Goal: Transaction & Acquisition: Purchase product/service

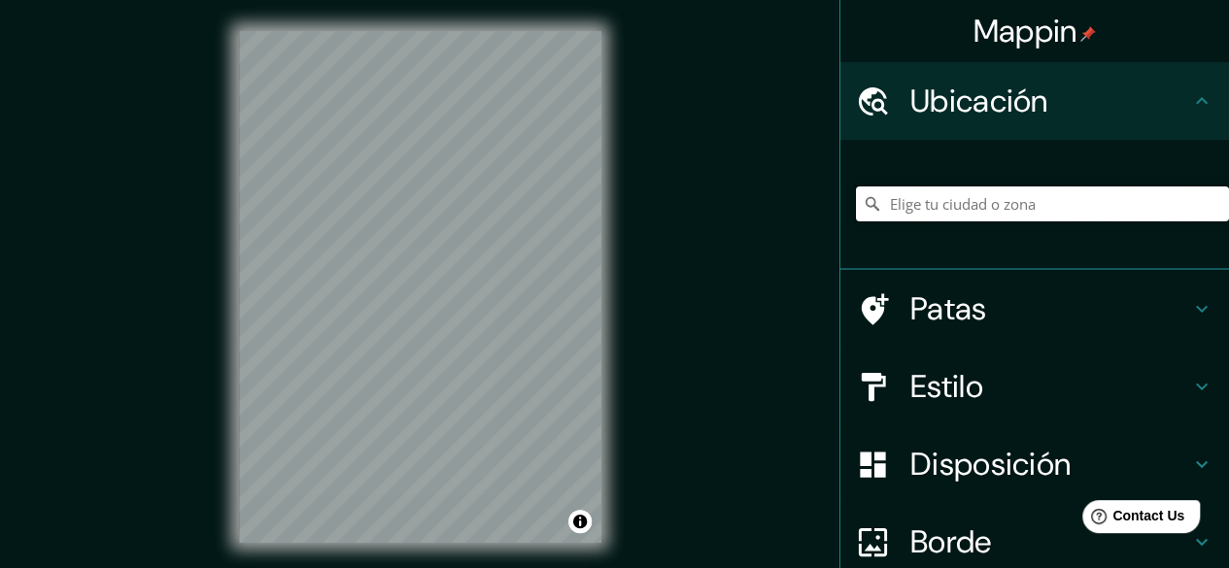
click at [956, 199] on input "Elige tu ciudad o zona" at bounding box center [1042, 203] width 373 height 35
type input "ñ"
click at [1007, 198] on input "Chanaritos, Recreo, [GEOGRAPHIC_DATA], [GEOGRAPHIC_DATA]" at bounding box center [1042, 203] width 373 height 35
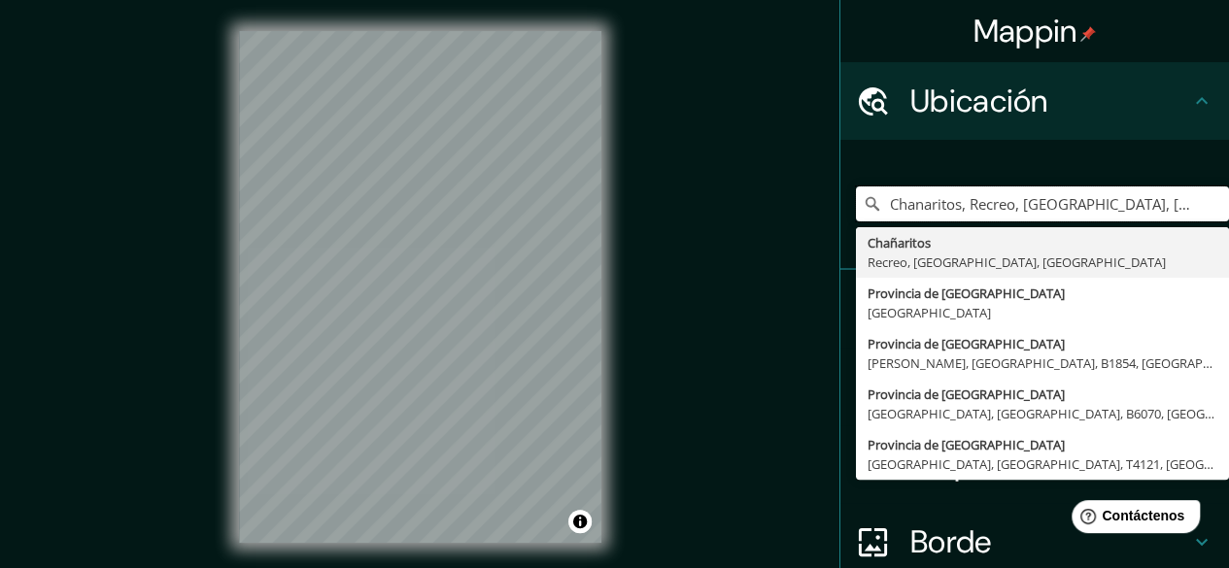
drag, startPoint x: 1008, startPoint y: 202, endPoint x: 797, endPoint y: 186, distance: 211.3
click at [797, 186] on div "Mappin Ubicación Chanaritos, [GEOGRAPHIC_DATA], [GEOGRAPHIC_DATA], [GEOGRAPHIC_…" at bounding box center [614, 302] width 1229 height 605
type input "[GEOGRAPHIC_DATA], [GEOGRAPHIC_DATA]"
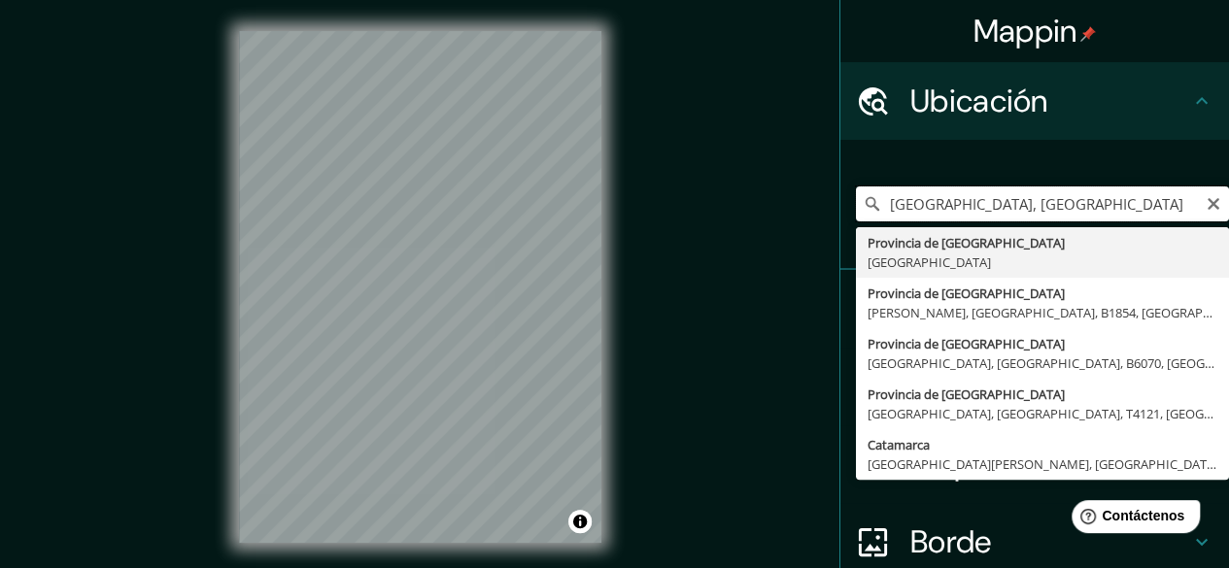
drag, startPoint x: 1122, startPoint y: 197, endPoint x: 727, endPoint y: 220, distance: 396.0
click at [727, 220] on div "Mappin Ubicación Provincia de [GEOGRAPHIC_DATA], [GEOGRAPHIC_DATA] Provincia de…" at bounding box center [614, 302] width 1229 height 605
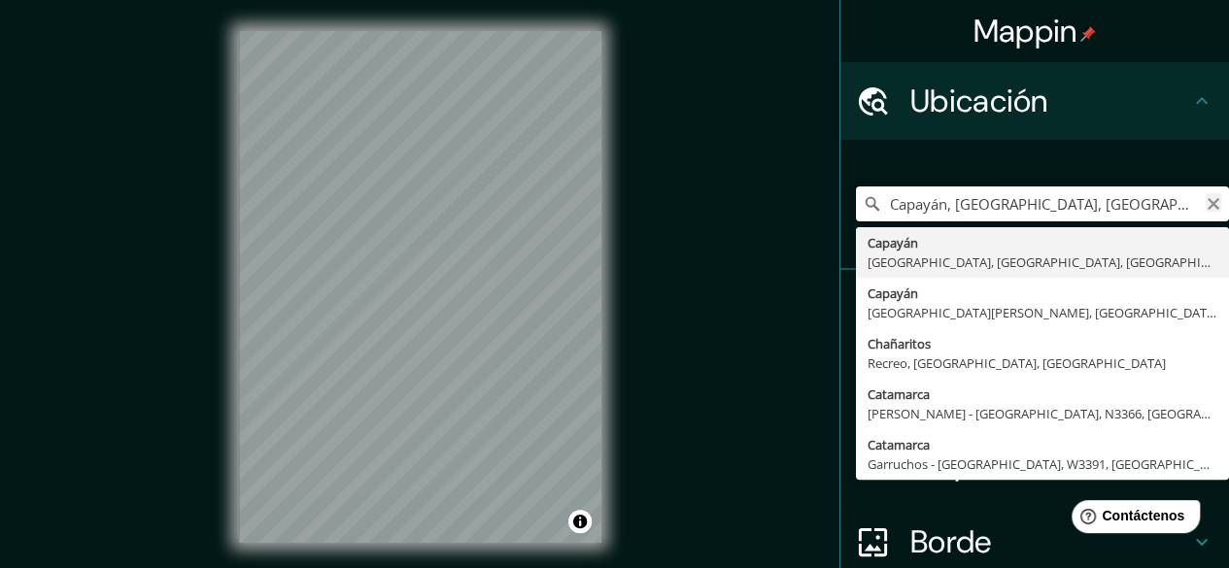
type input "Capayán, [GEOGRAPHIC_DATA], [GEOGRAPHIC_DATA], [GEOGRAPHIC_DATA]"
click at [1205, 199] on icon "Claro" at bounding box center [1213, 204] width 16 height 16
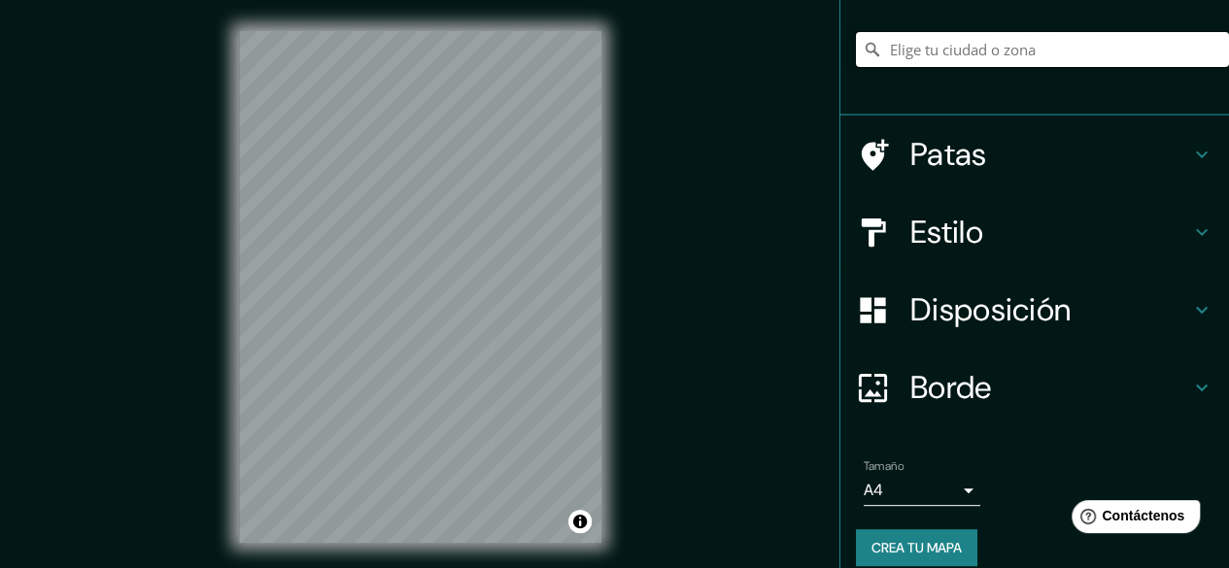
scroll to position [175, 0]
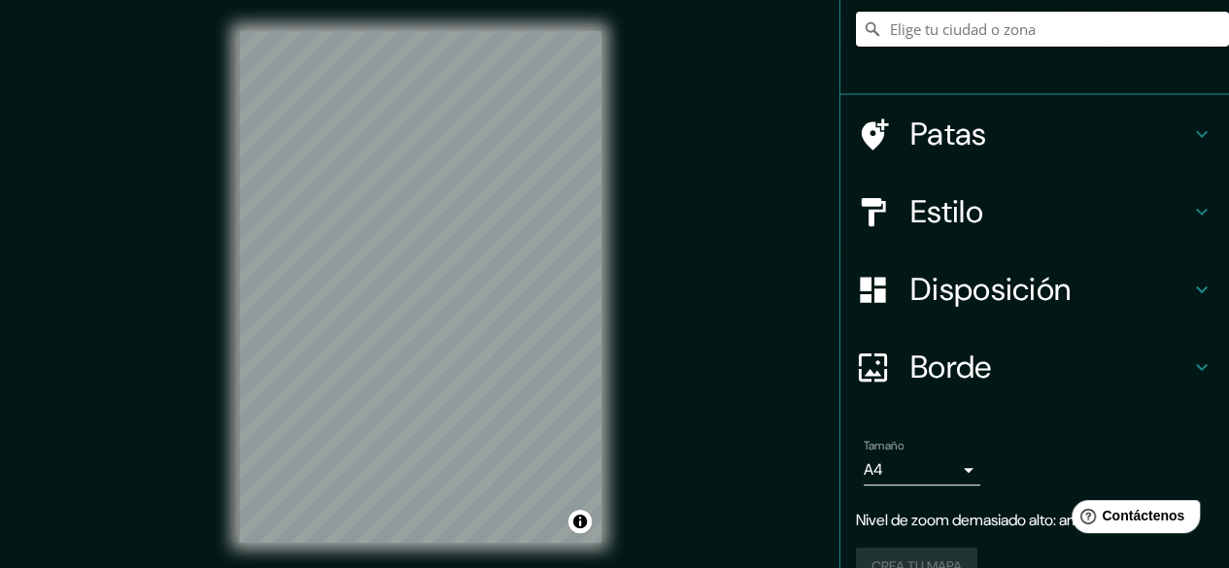
click at [991, 27] on input "Elige tu ciudad o zona" at bounding box center [1042, 29] width 373 height 35
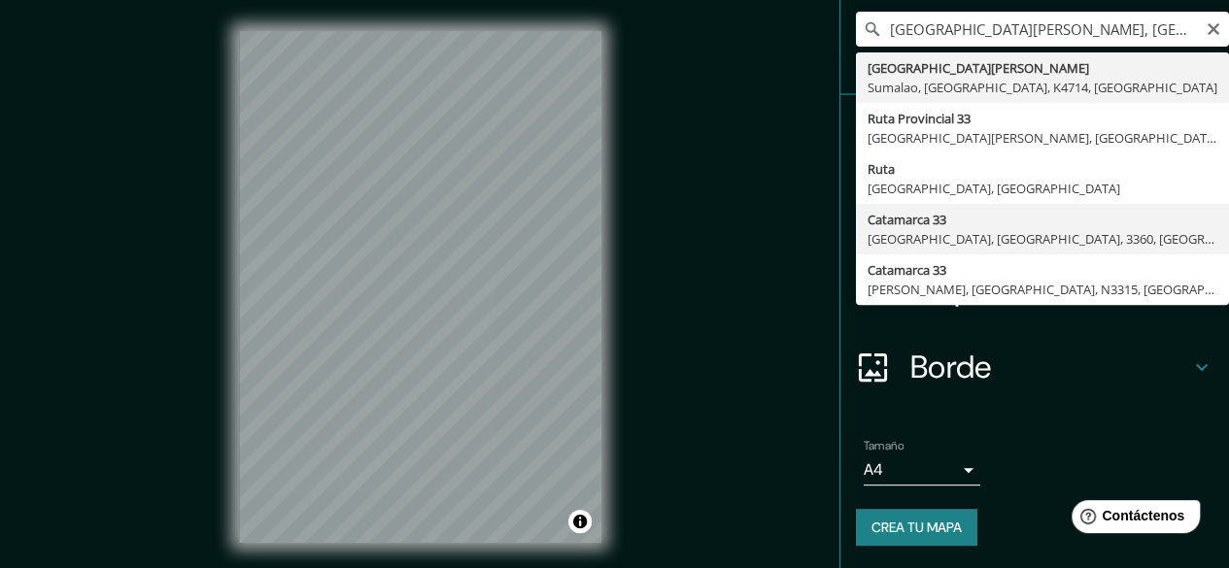
type input "[STREET_ADDRESS]"
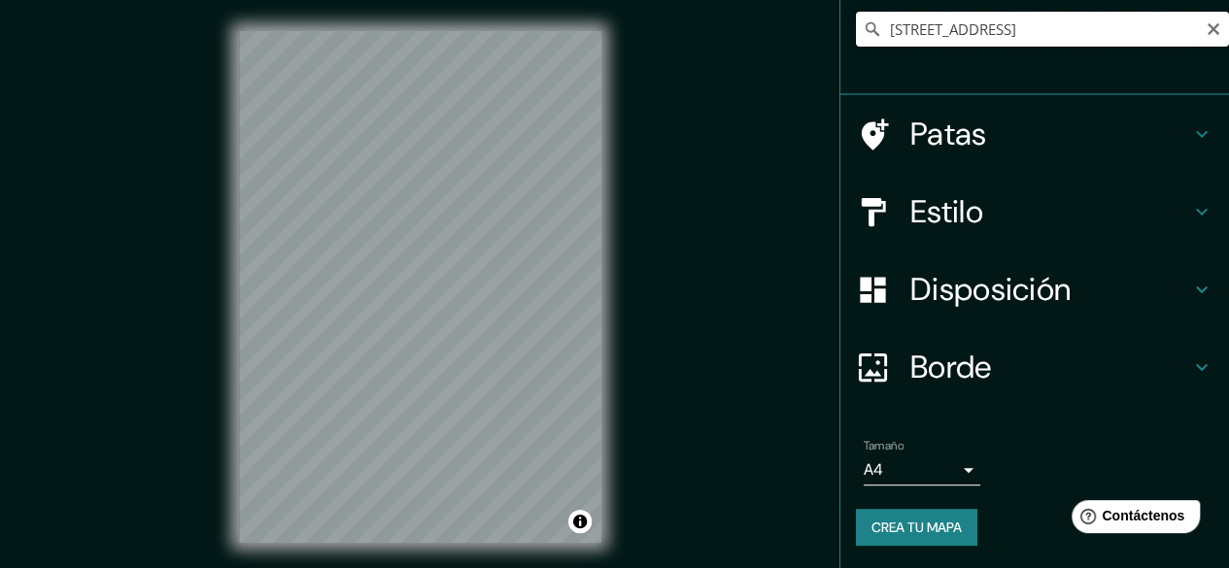
click at [1151, 28] on input "[STREET_ADDRESS]" at bounding box center [1042, 29] width 373 height 35
click at [1205, 27] on icon "Claro" at bounding box center [1213, 29] width 16 height 16
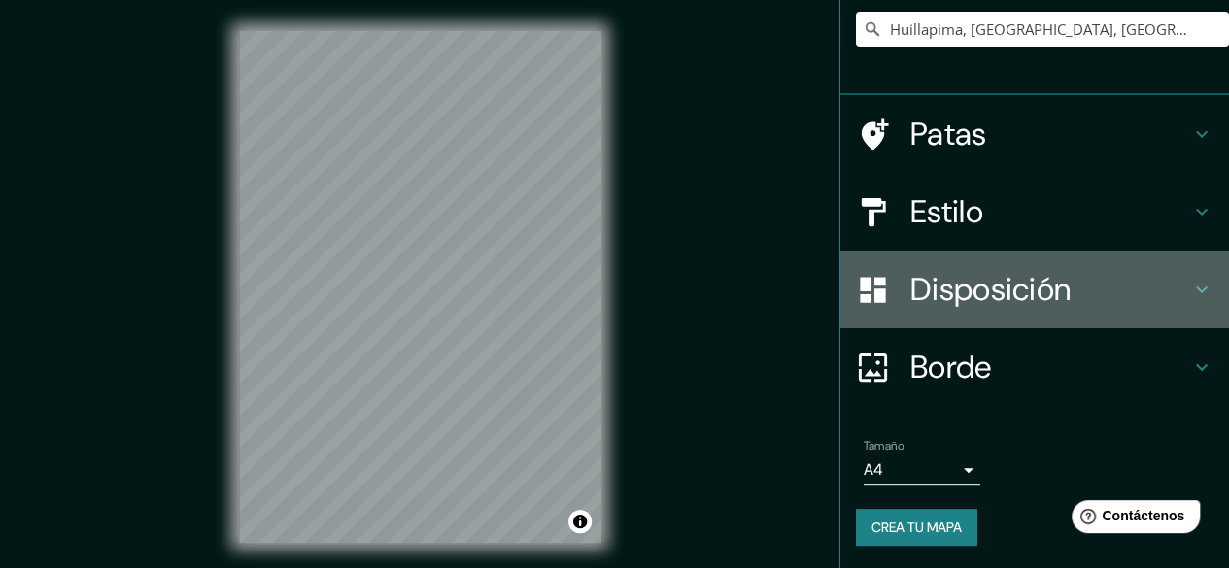
click at [1119, 290] on h4 "Disposición" at bounding box center [1050, 289] width 280 height 39
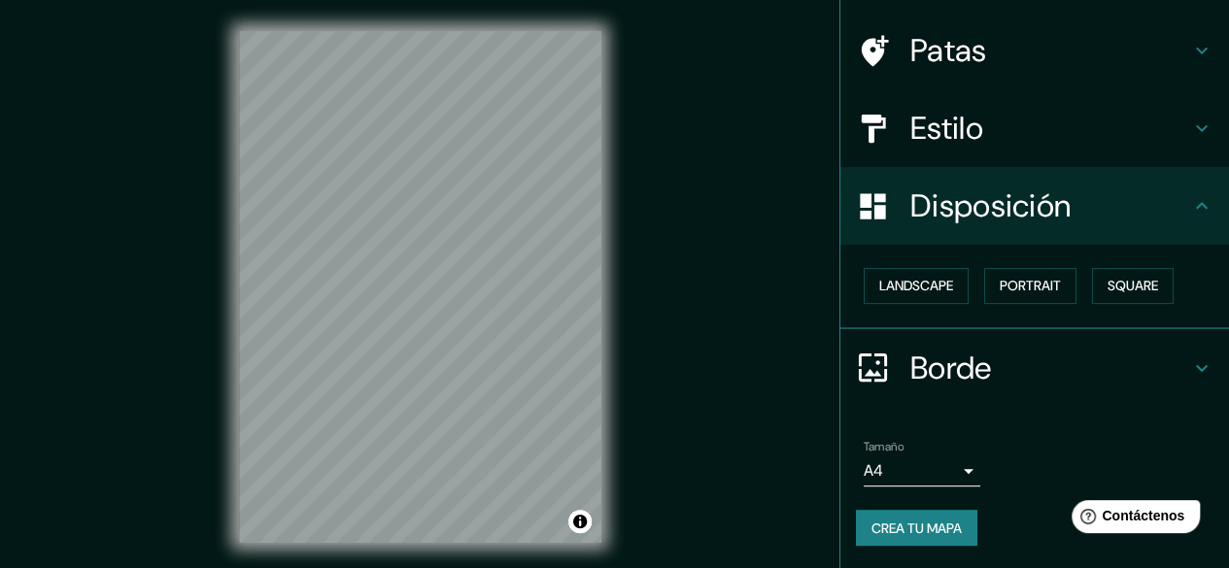
scroll to position [130, 0]
click at [1092, 288] on font "Cuadrado" at bounding box center [1113, 286] width 72 height 17
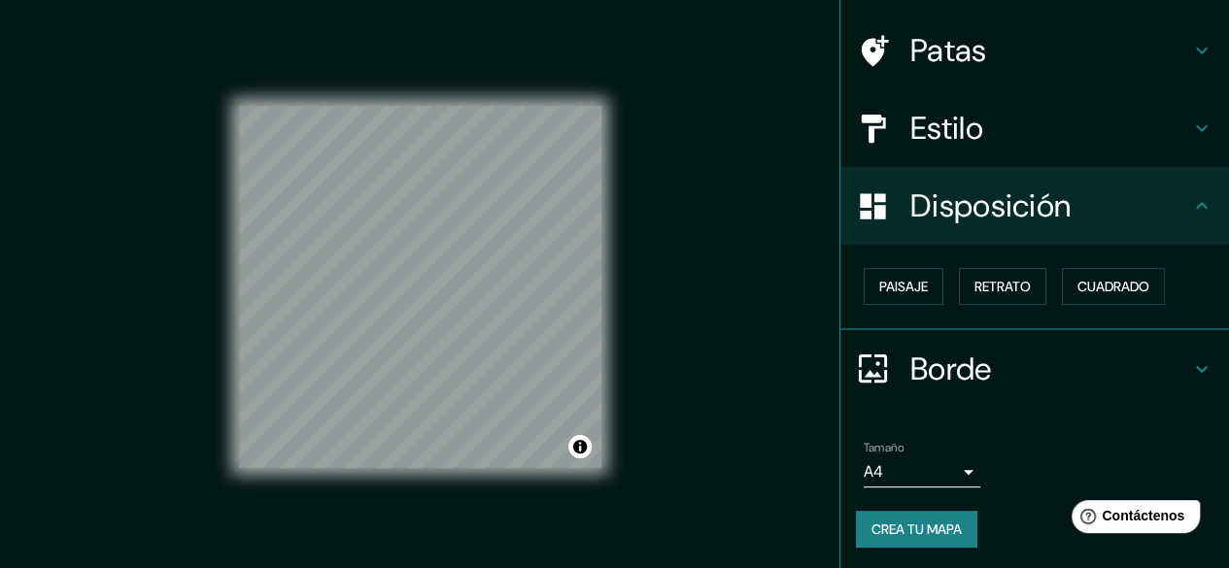
click at [220, 51] on div "© Mapbox © OpenStreetMap Improve this map" at bounding box center [420, 287] width 424 height 574
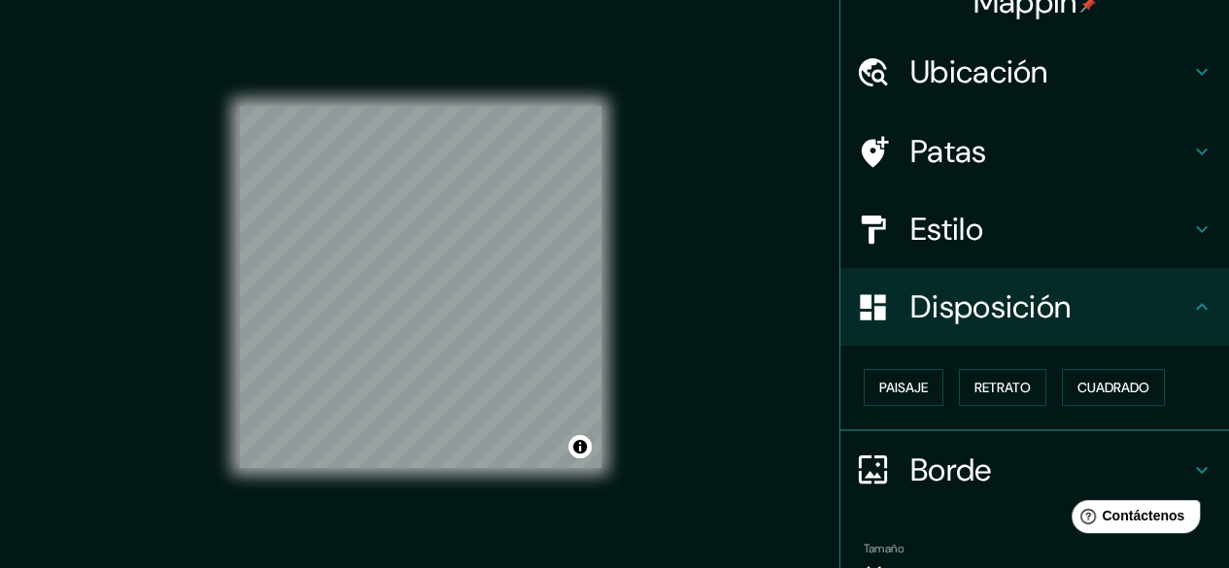
scroll to position [0, 0]
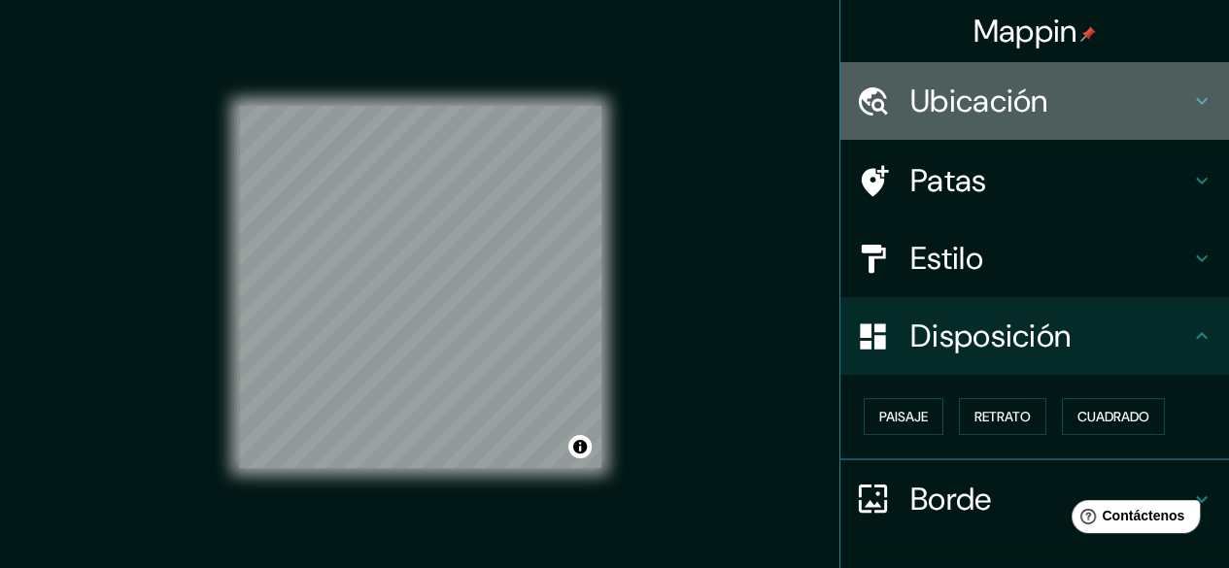
click at [942, 127] on div "Ubicación" at bounding box center [1034, 101] width 389 height 78
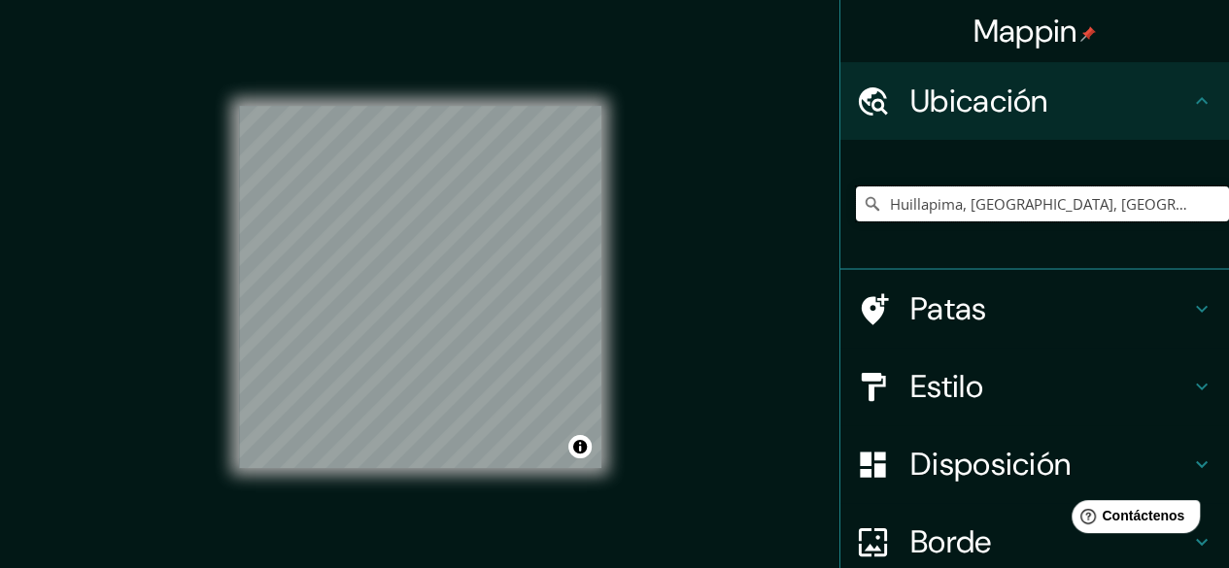
click at [538, 206] on div "Mappin Ubicación Huillapima, Chumbicha, Provincia de Catamarca, Argentina Patas…" at bounding box center [614, 302] width 1229 height 605
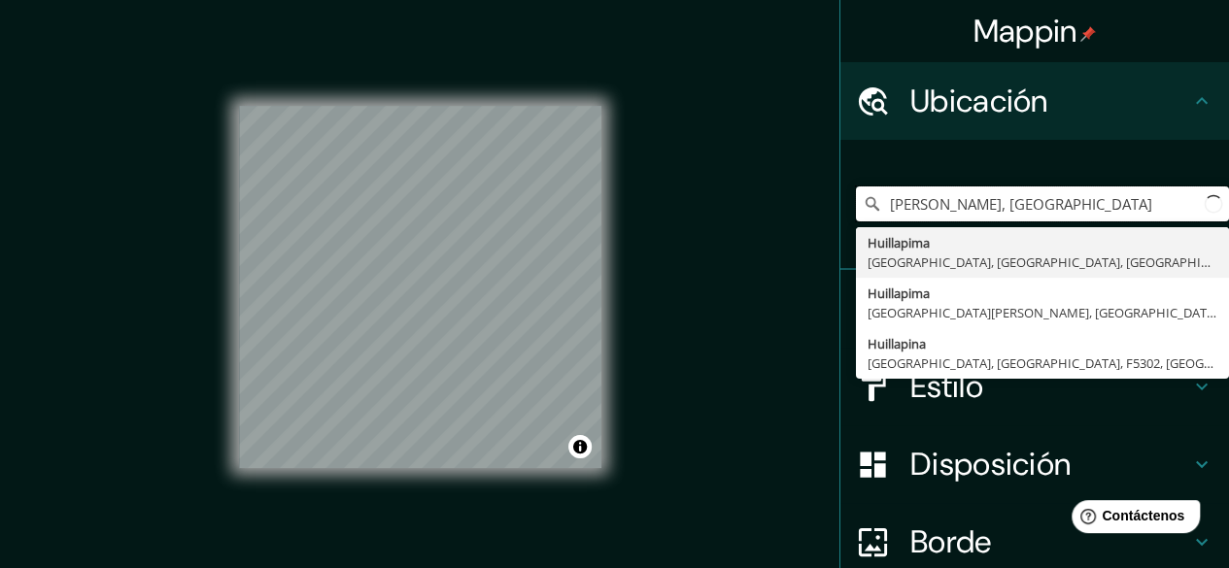
type input "losarca, Argentina"
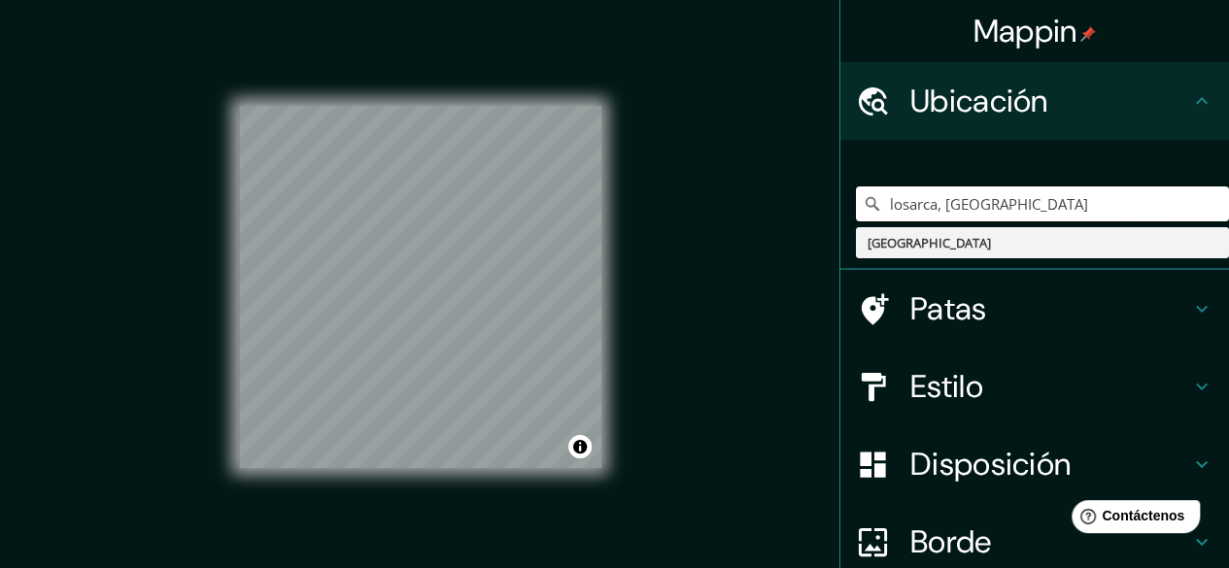
drag, startPoint x: 1012, startPoint y: 201, endPoint x: 737, endPoint y: 203, distance: 274.9
click at [737, 203] on div "Mappin Ubicación losarca, Argentina Argentina Patas Estilo Disposición Borde El…" at bounding box center [614, 302] width 1229 height 605
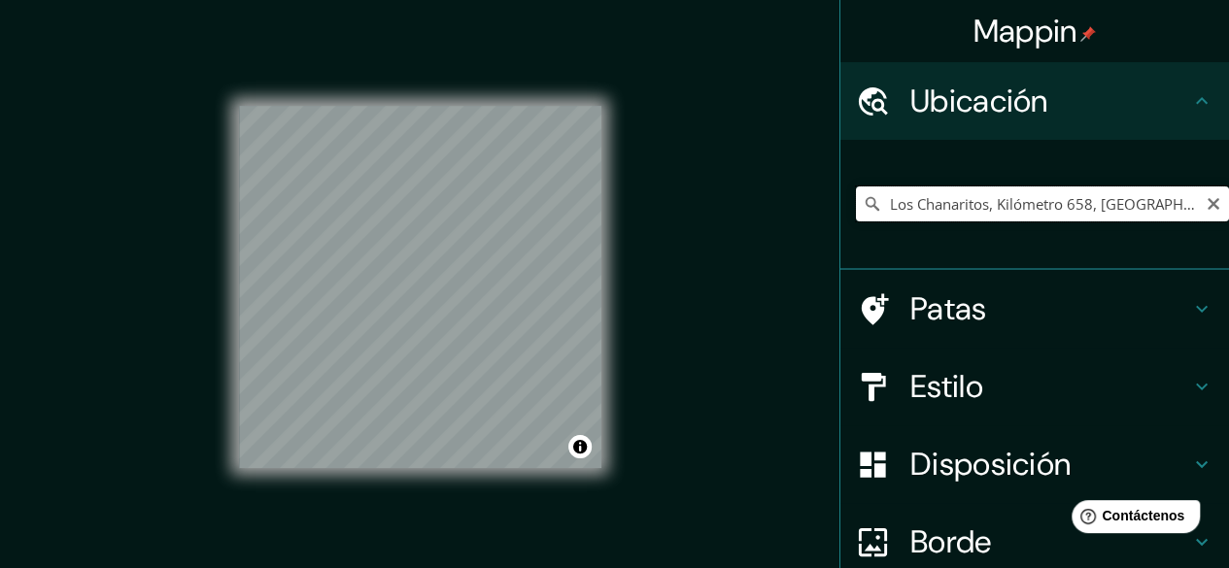
click at [1101, 207] on input "Los Chanaritos, Kilómetro 658, Provincia de Córdoba, Argentina" at bounding box center [1042, 203] width 373 height 35
click at [1161, 200] on input "Los Chanaritos, Kilómetro 658, Provincia de Córdoba, Argentina" at bounding box center [1042, 203] width 373 height 35
drag, startPoint x: 1170, startPoint y: 201, endPoint x: 985, endPoint y: 207, distance: 185.6
click at [985, 207] on input "Los Chanaritos, Kilómetro 658, Provincia de Córdoba, Argentina" at bounding box center [1042, 203] width 373 height 35
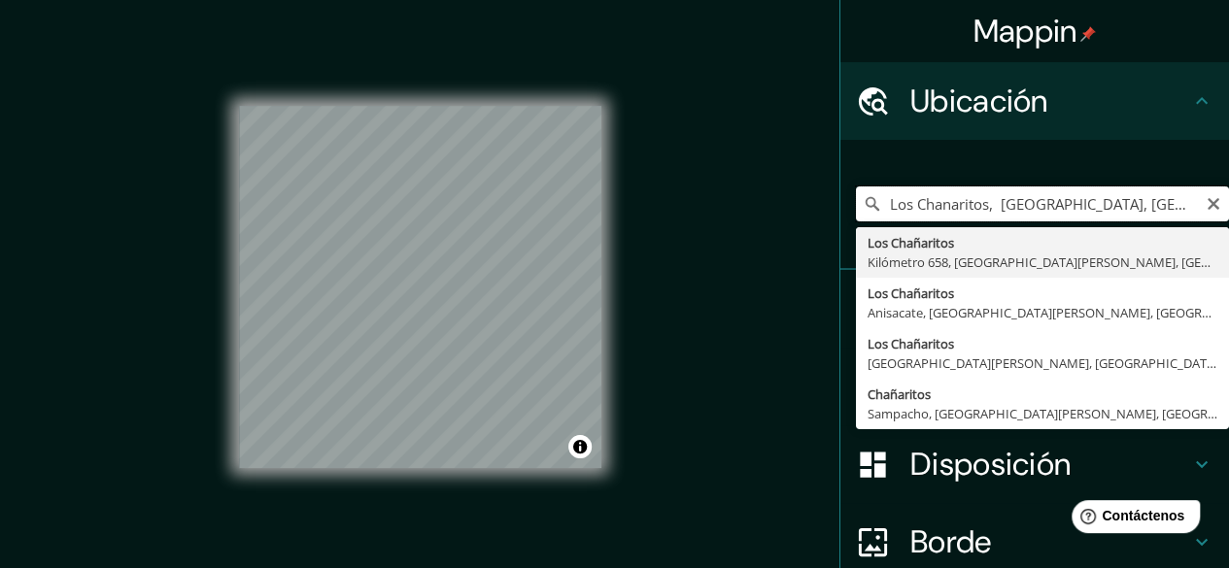
drag, startPoint x: 1131, startPoint y: 212, endPoint x: 996, endPoint y: 218, distance: 135.1
click at [996, 218] on input "Los Chanaritos, Córdoba, Argentina" at bounding box center [1042, 203] width 373 height 35
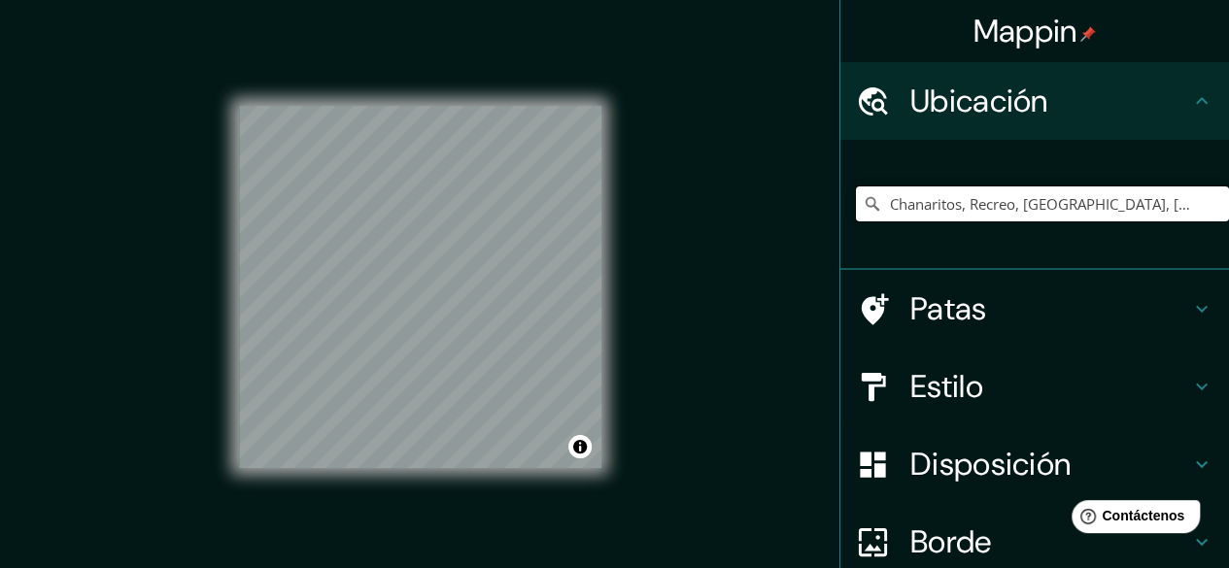
drag, startPoint x: 1179, startPoint y: 202, endPoint x: 801, endPoint y: 186, distance: 378.2
click at [801, 186] on div "Mappin Ubicación Chanaritos, Recreo, Provincia de Catamarca, Argentina Patas Es…" at bounding box center [614, 302] width 1229 height 605
type input "Argentina"
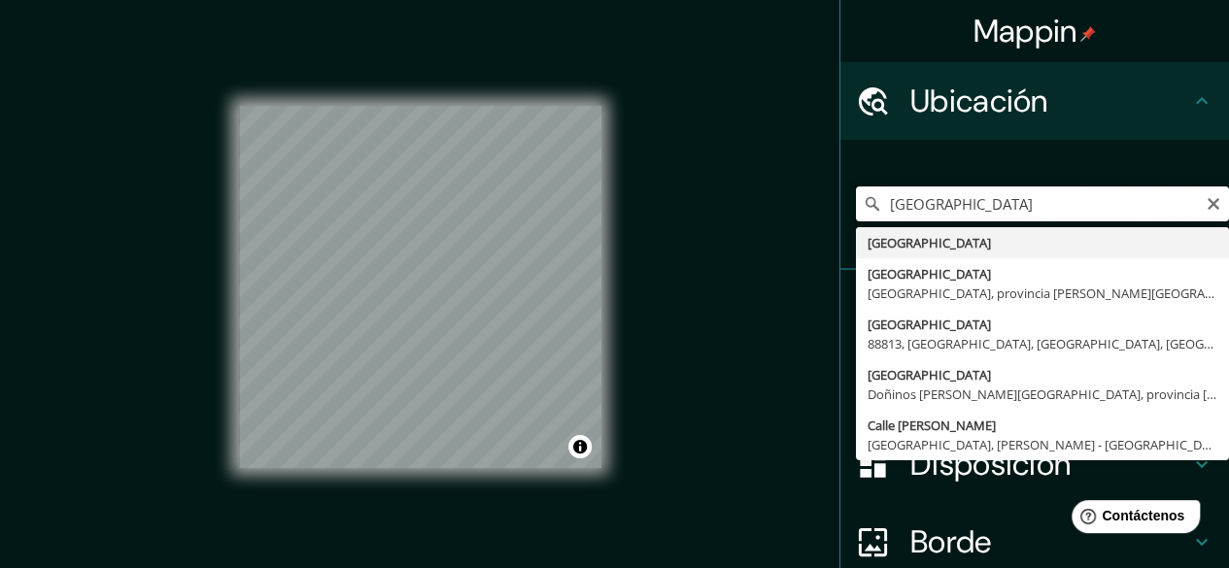
drag, startPoint x: 981, startPoint y: 197, endPoint x: 839, endPoint y: 206, distance: 142.1
click at [840, 206] on div "Argentina Argentina Argentina Cáceres, provincia de Cáceres, España Argentina 8…" at bounding box center [1034, 205] width 389 height 130
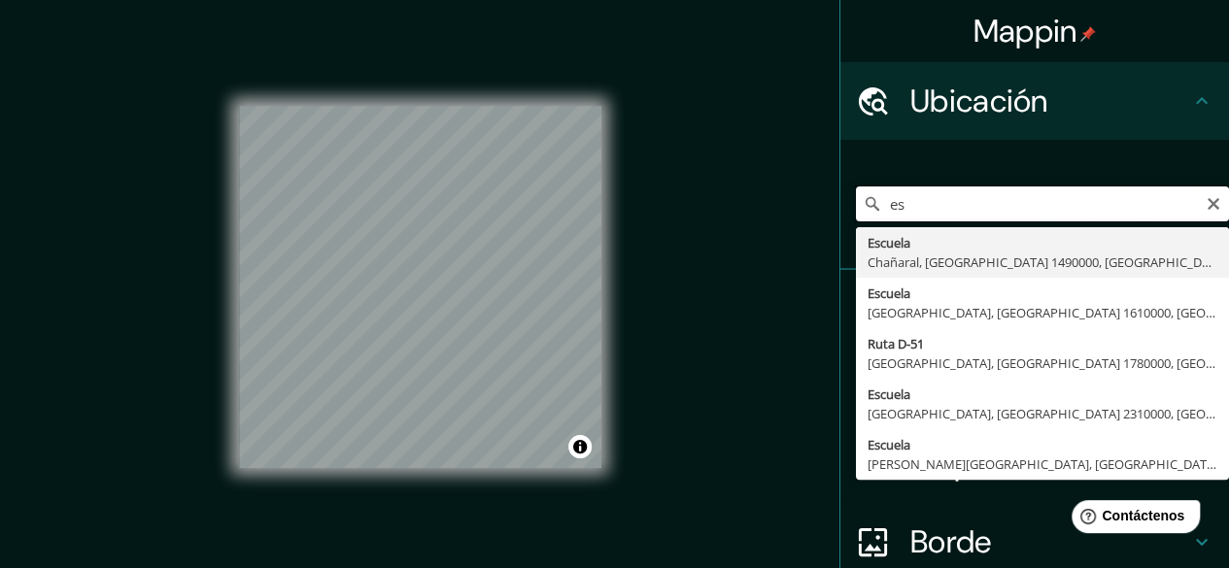
type input "e"
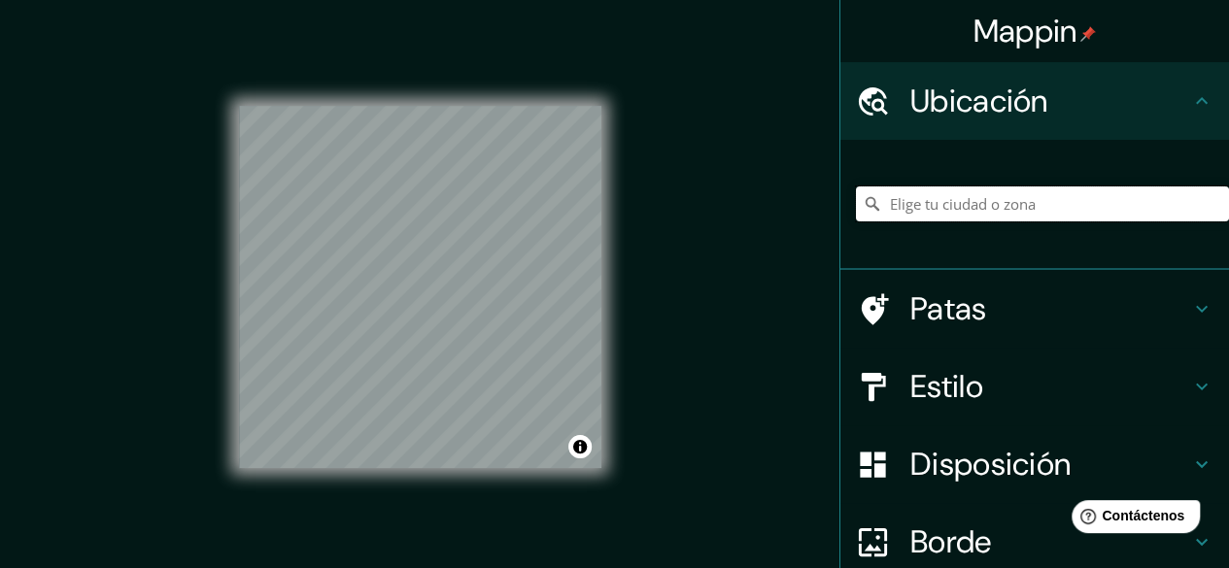
paste input "-28.792732382010648, -65.7569311777368"
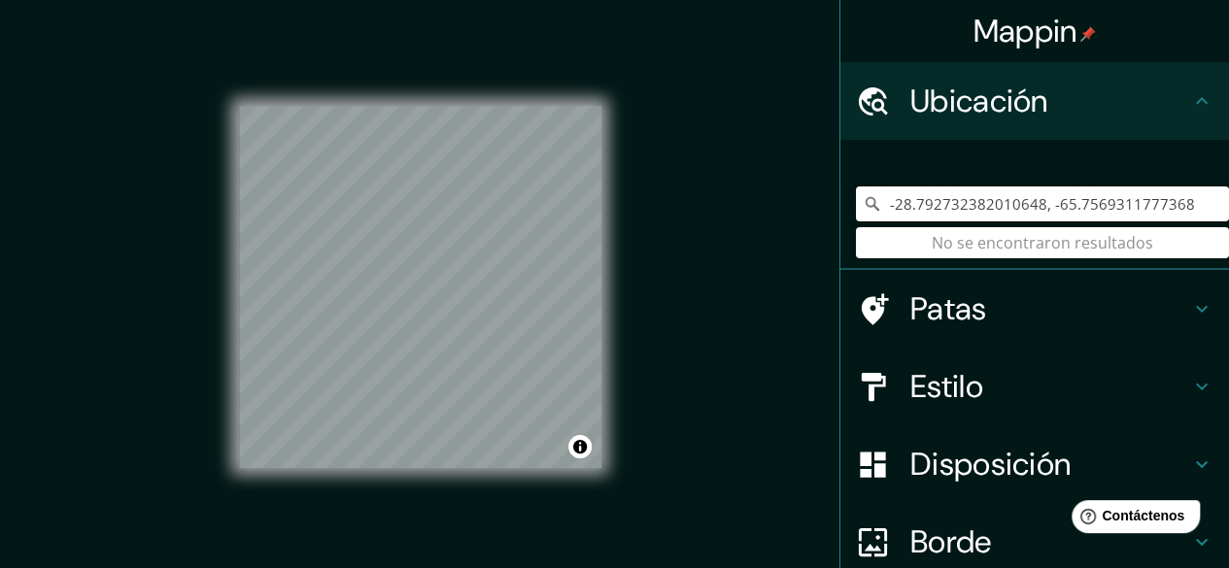
type input "-28.792732382010648, -65.7569311777368"
drag, startPoint x: 1175, startPoint y: 203, endPoint x: 698, endPoint y: 199, distance: 476.9
click at [698, 199] on div "Mappin Ubicación -28.792732382010648, -65.7569311777368 No se encontraron resul…" at bounding box center [614, 302] width 1229 height 605
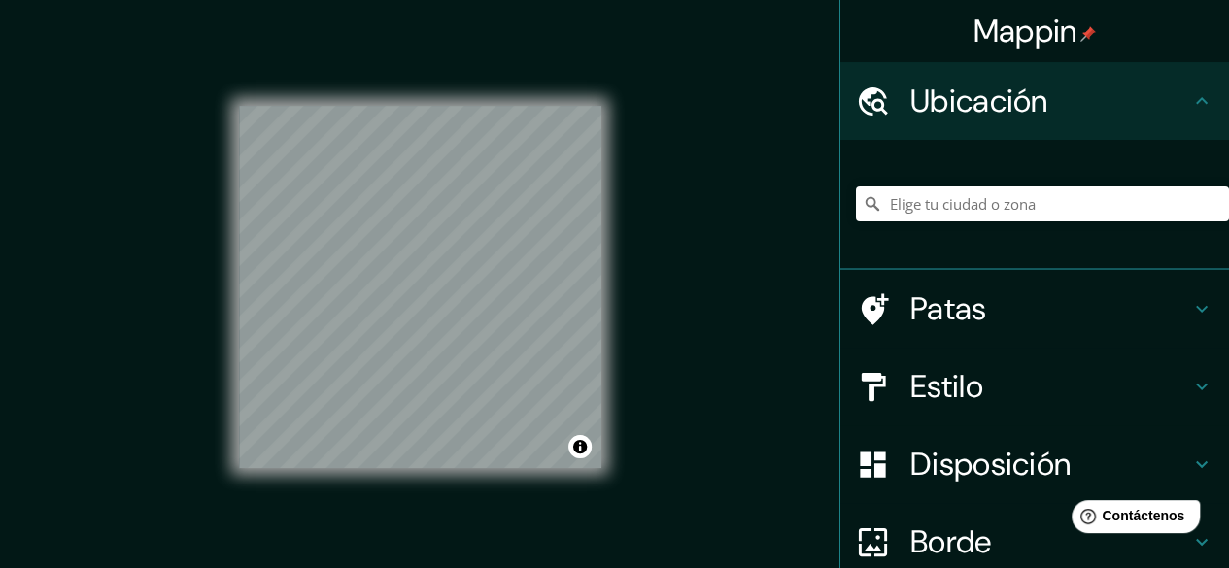
click at [573, 65] on div "© Mapbox © OpenStreetMap Improve this map" at bounding box center [420, 287] width 362 height 512
click at [618, 72] on div "© Mapbox © OpenStreetMap Improve this map" at bounding box center [420, 287] width 424 height 574
click at [615, 261] on div "© Mapbox © OpenStreetMap Improve this map" at bounding box center [420, 287] width 424 height 574
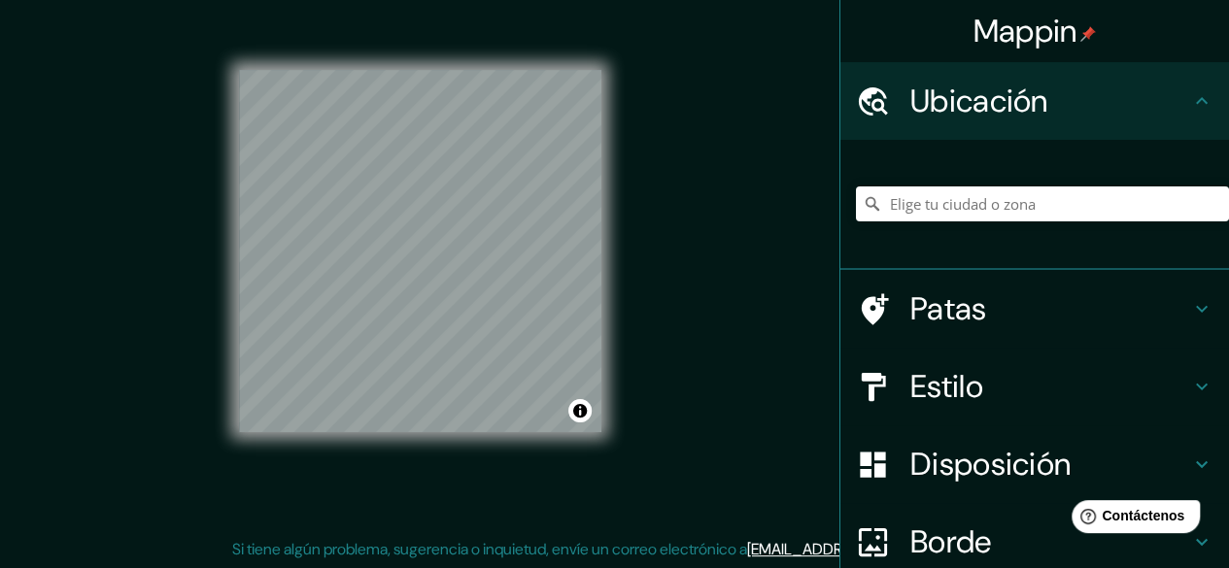
click at [561, 67] on div "© Mapbox © OpenStreetMap Improve this map" at bounding box center [420, 251] width 362 height 512
click at [671, 151] on div "Mappin Ubicación Patas Estilo Disposición Borde Elige un borde. Consejo : puede…" at bounding box center [614, 266] width 1229 height 605
click at [606, 144] on div "© Mapbox © OpenStreetMap Improve this map" at bounding box center [420, 251] width 424 height 574
click at [568, 68] on div "© Mapbox © OpenStreetMap Improve this map" at bounding box center [420, 251] width 362 height 512
click at [636, 162] on div "Mappin Ubicación Patas Estilo Disposición Borde Elige un borde. Consejo : puede…" at bounding box center [614, 266] width 1229 height 605
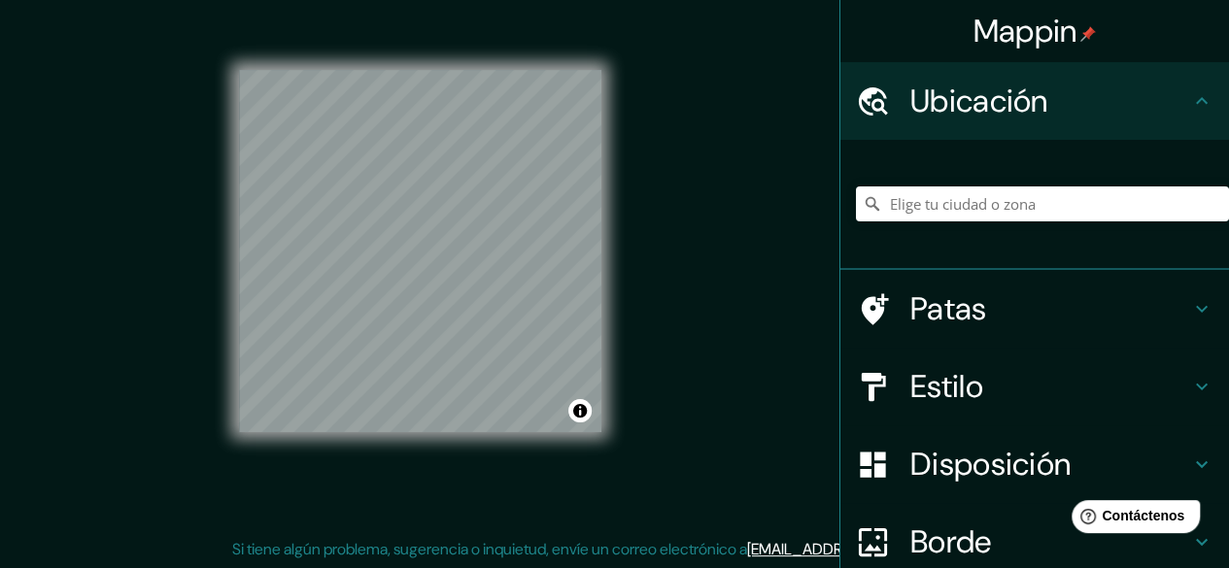
click at [639, 162] on div "Mappin Ubicación Patas Estilo Disposición Borde Elige un borde. Consejo : puede…" at bounding box center [614, 266] width 1229 height 605
click at [462, 37] on div "© Mapbox © OpenStreetMap Improve this map" at bounding box center [420, 251] width 362 height 512
click at [444, 54] on div "© Mapbox © OpenStreetMap Improve this map" at bounding box center [420, 251] width 362 height 512
click at [466, 24] on div "© Mapbox © OpenStreetMap Improve this map" at bounding box center [420, 251] width 362 height 512
click at [427, 494] on div "© Mapbox © OpenStreetMap Improve this map" at bounding box center [420, 251] width 362 height 512
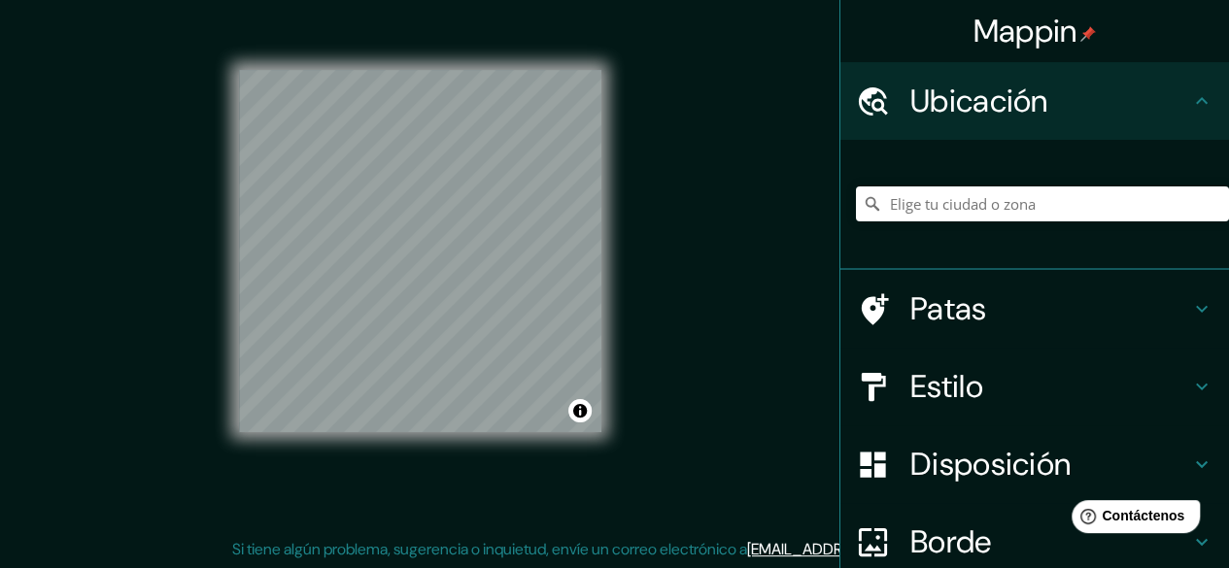
click at [338, 43] on div "© Mapbox © OpenStreetMap Improve this map" at bounding box center [420, 251] width 362 height 512
click at [1013, 212] on input "Elige tu ciudad o zona" at bounding box center [1042, 203] width 373 height 35
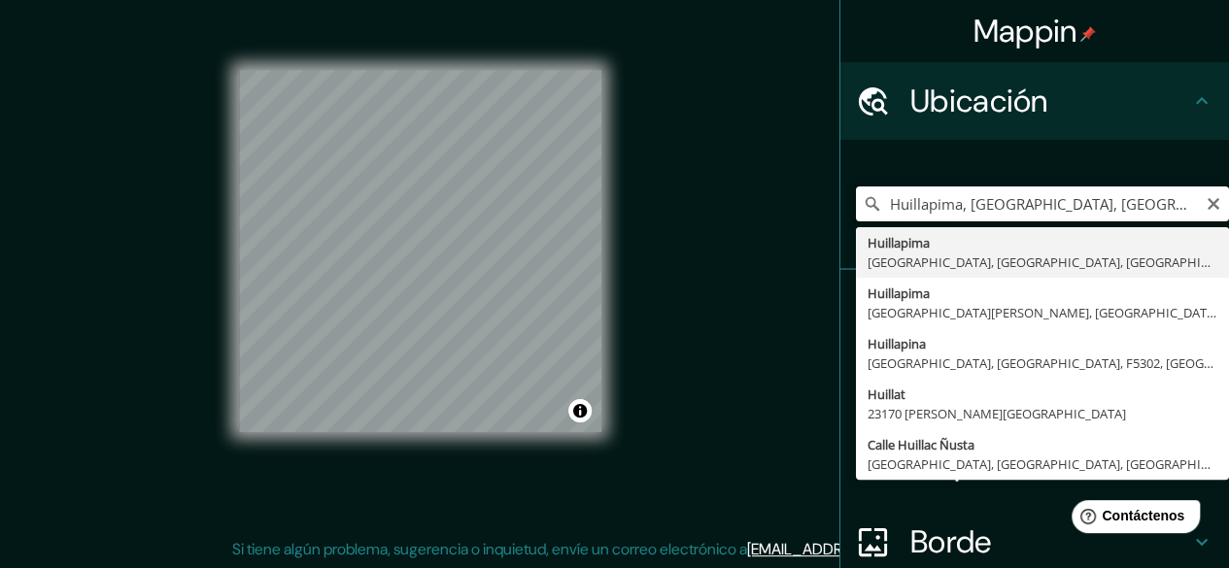
scroll to position [0, 0]
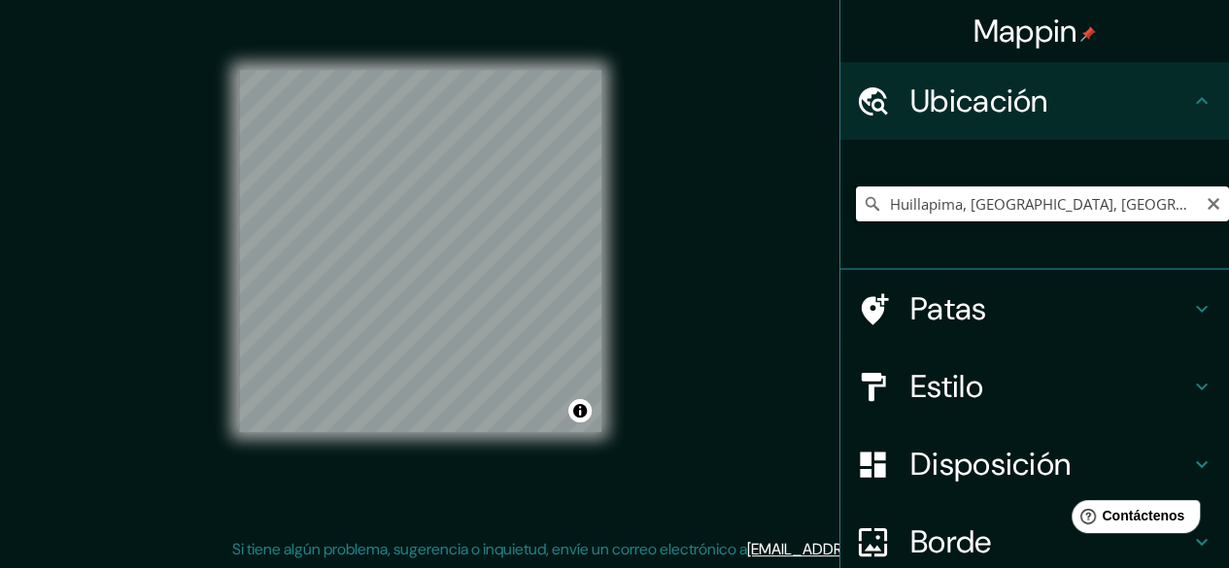
drag, startPoint x: 1164, startPoint y: 201, endPoint x: 855, endPoint y: 204, distance: 308.9
click at [856, 204] on div "Huillapima, Chumbicha, Provincia de Catamarca, Argentina" at bounding box center [1042, 203] width 373 height 35
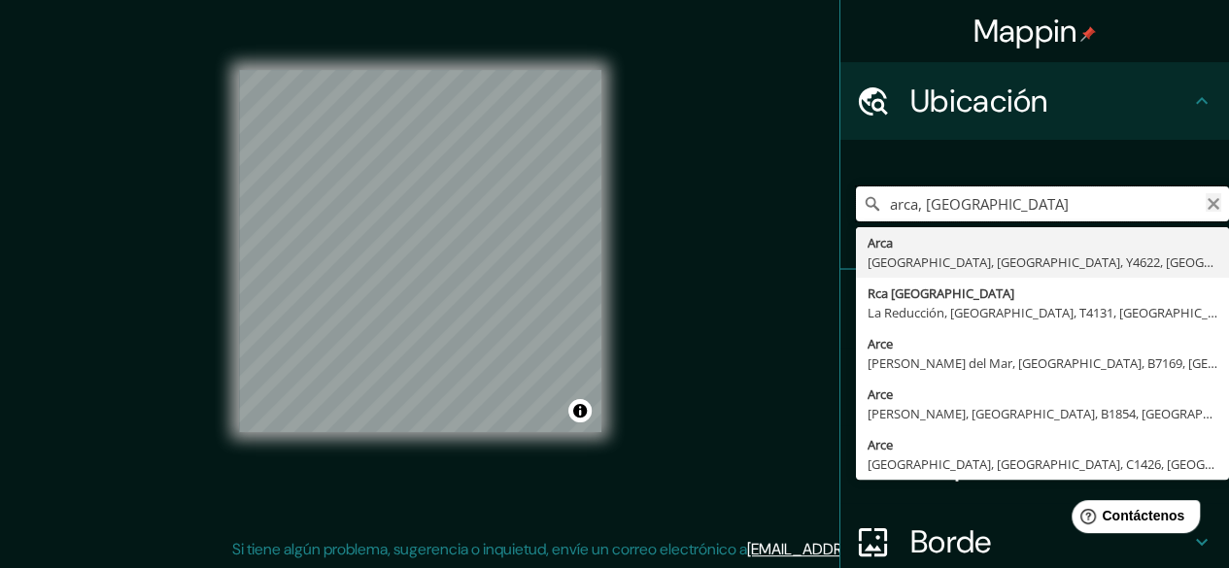
type input "arca, Argentina"
click at [1205, 205] on icon "Claro" at bounding box center [1213, 204] width 16 height 16
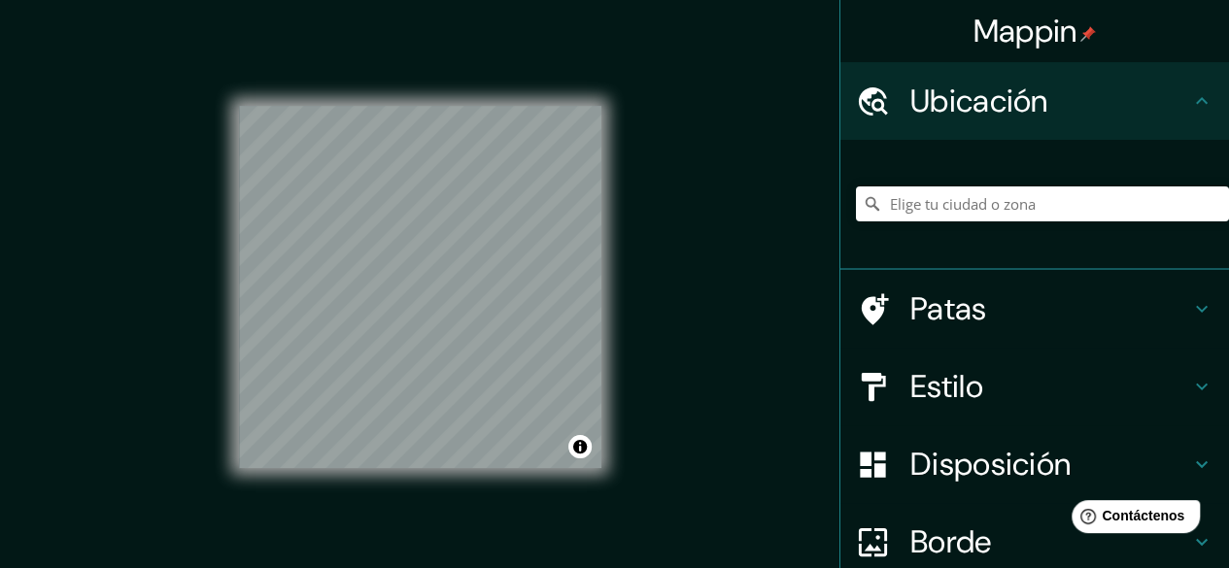
click at [1190, 457] on icon at bounding box center [1201, 464] width 23 height 23
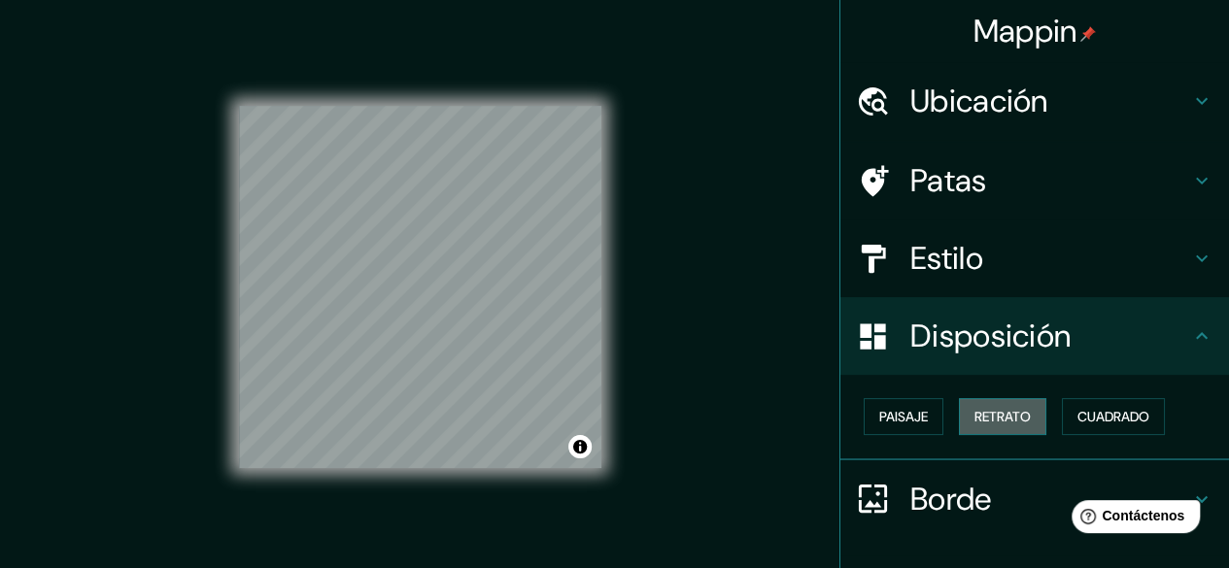
click at [974, 408] on font "Retrato" at bounding box center [1002, 416] width 56 height 17
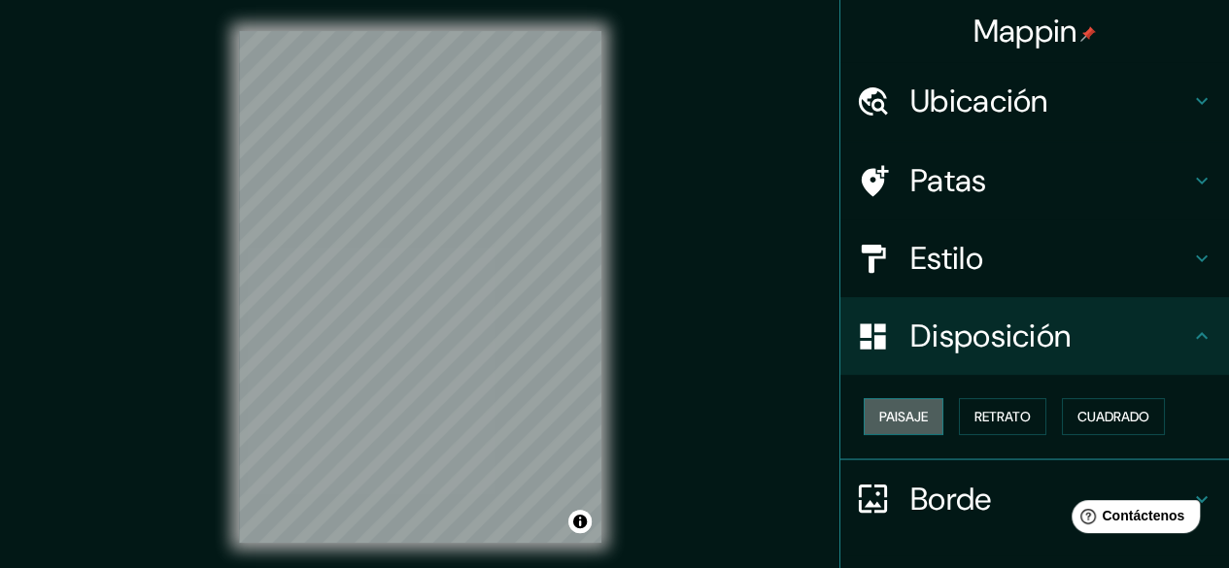
click at [905, 417] on font "Paisaje" at bounding box center [903, 416] width 49 height 17
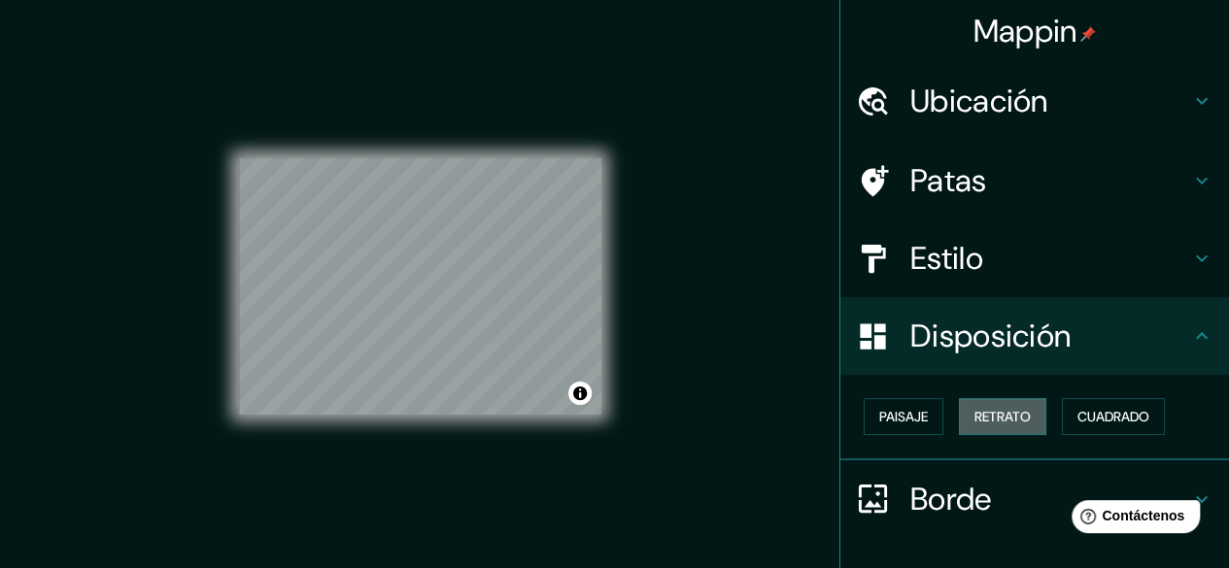
click at [1004, 413] on font "Retrato" at bounding box center [1002, 416] width 56 height 17
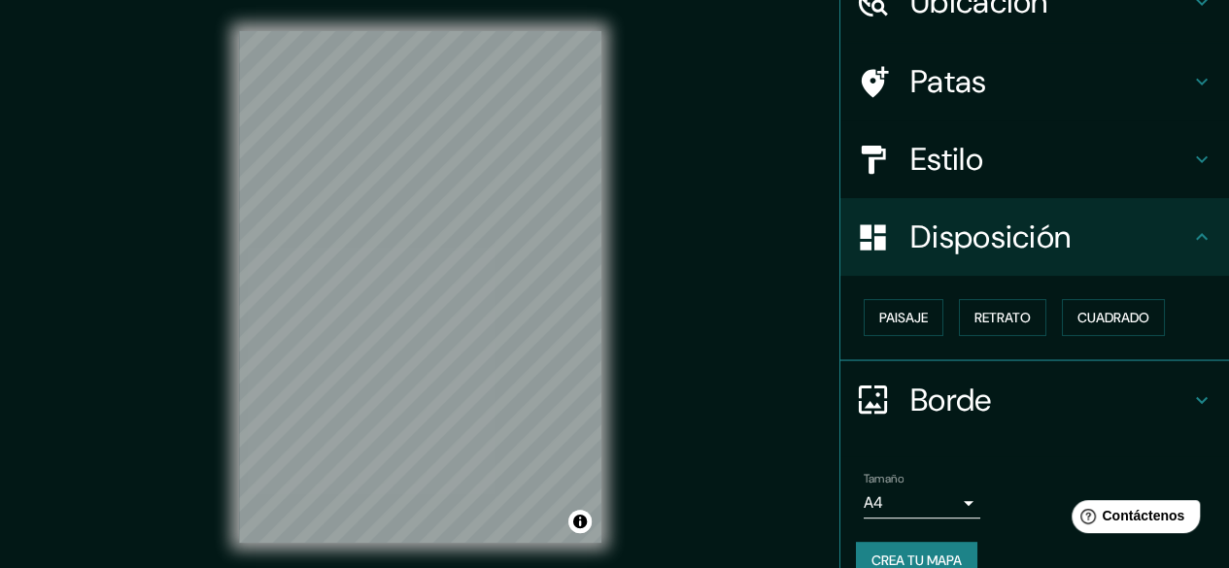
scroll to position [130, 0]
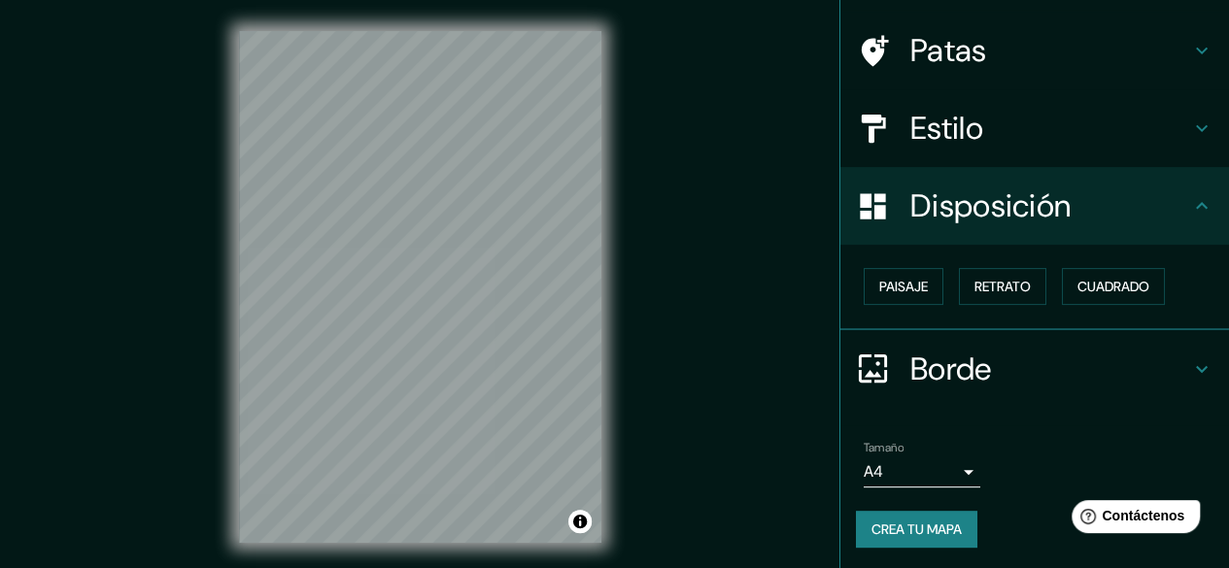
click at [956, 466] on body "Mappin Ubicación Arca Maimará, Provincia de Jujuy, Y4622, Argentina Rca Argenti…" at bounding box center [614, 284] width 1229 height 568
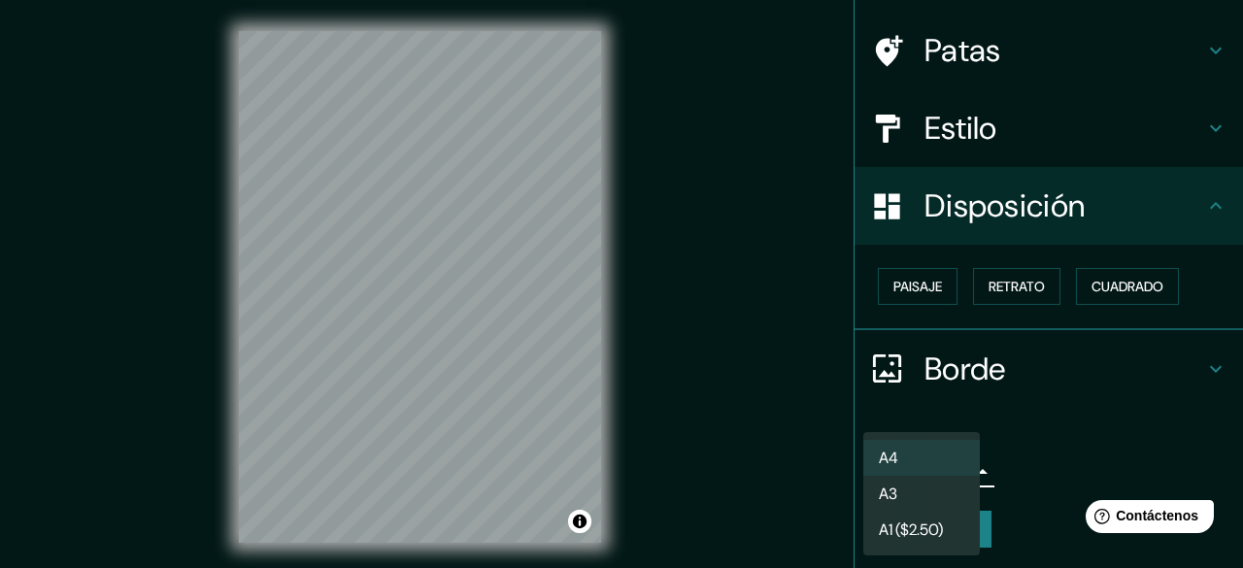
click at [953, 492] on li "A3" at bounding box center [921, 494] width 117 height 36
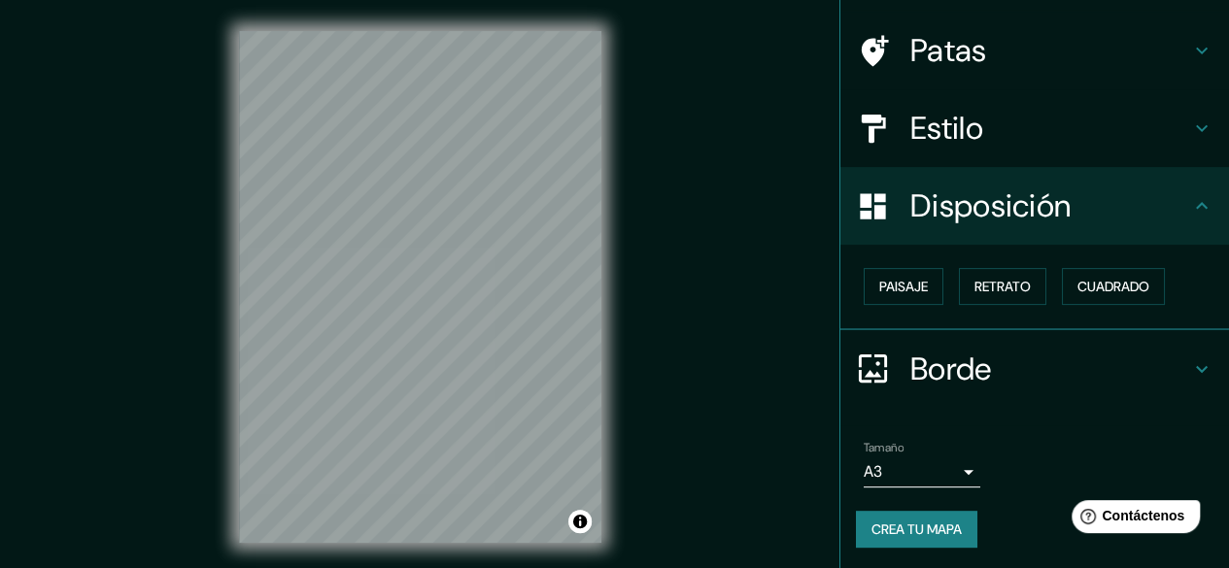
click at [962, 459] on body "Mappin Ubicación Arca Maimará, Provincia de Jujuy, Y4622, Argentina Rca Argenti…" at bounding box center [614, 284] width 1229 height 568
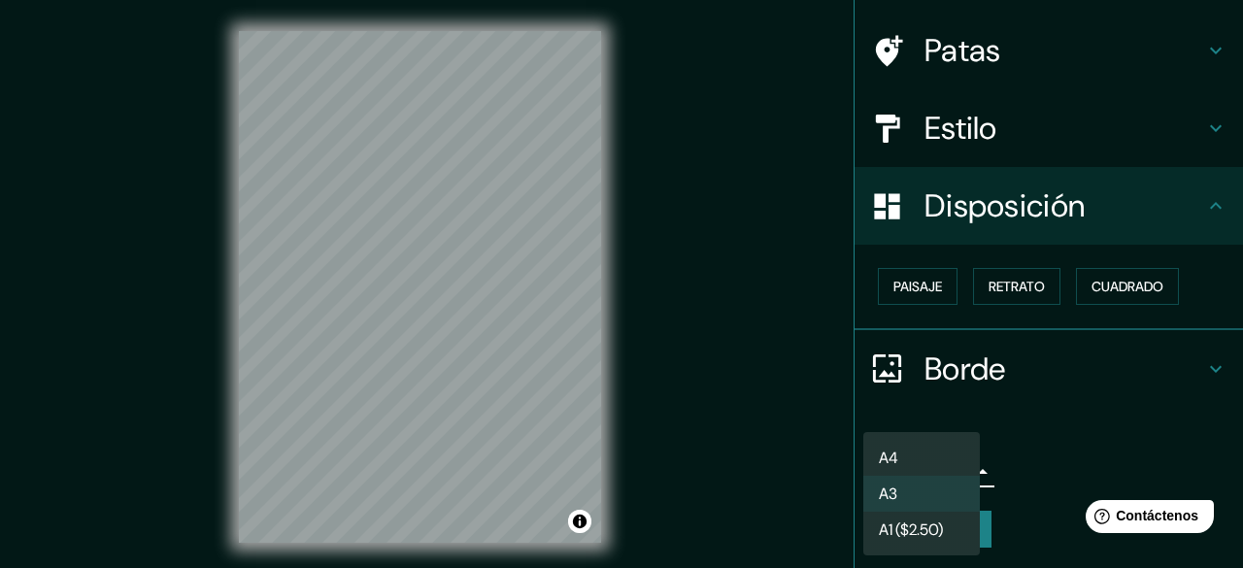
click at [940, 454] on li "A4" at bounding box center [921, 458] width 117 height 36
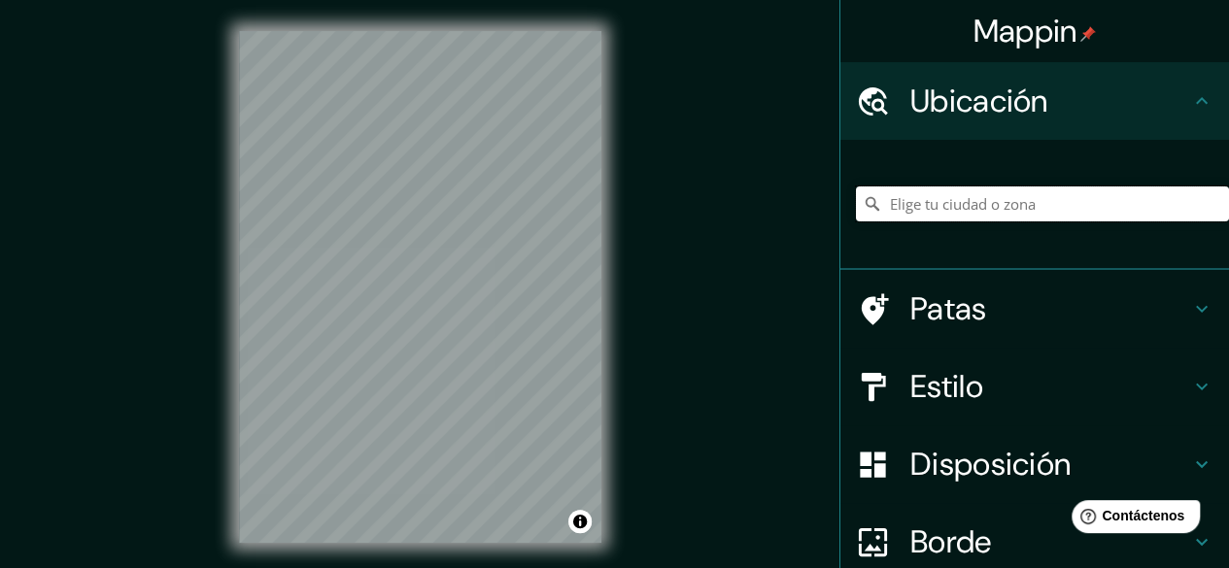
click at [1022, 197] on input "Elige tu ciudad o zona" at bounding box center [1042, 203] width 373 height 35
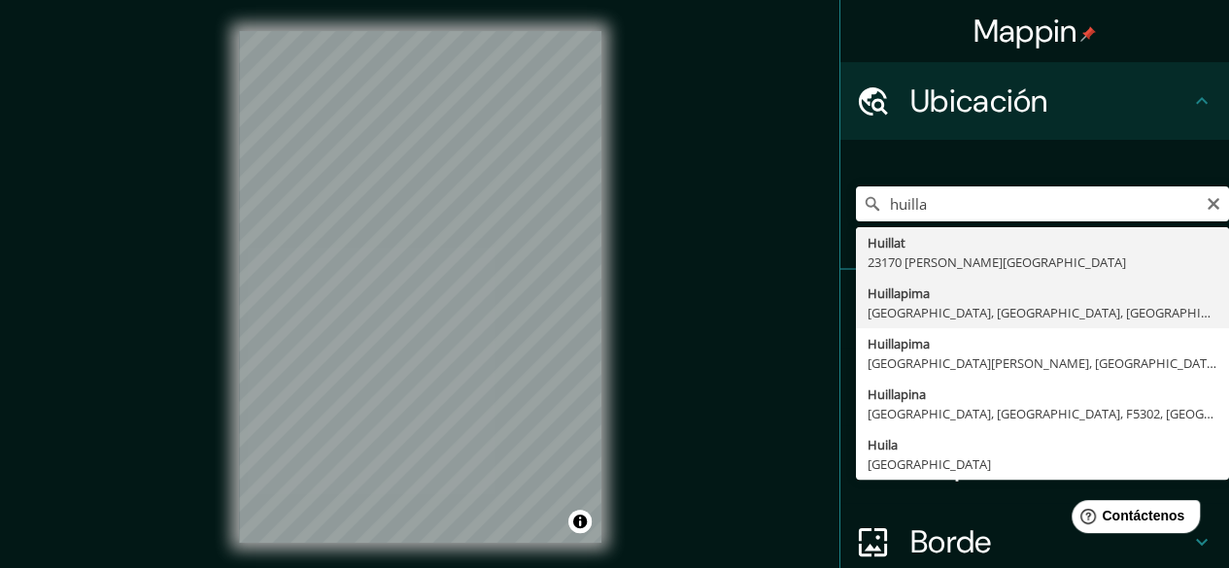
type input "Huillapima, [GEOGRAPHIC_DATA], [GEOGRAPHIC_DATA], [GEOGRAPHIC_DATA]"
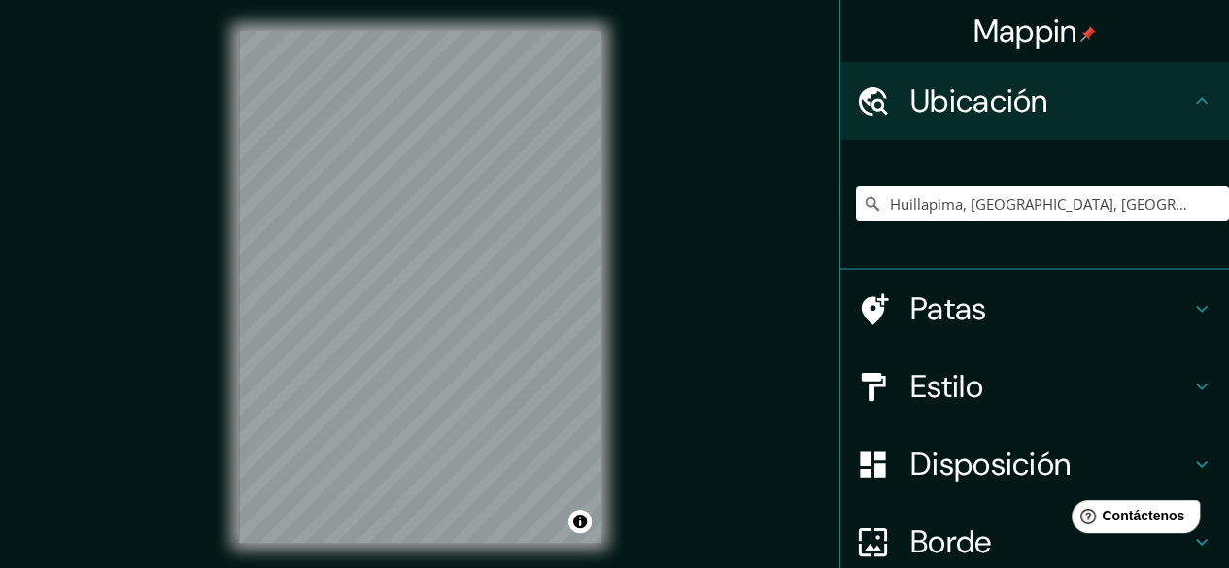
click at [1166, 393] on h4 "Estilo" at bounding box center [1050, 386] width 280 height 39
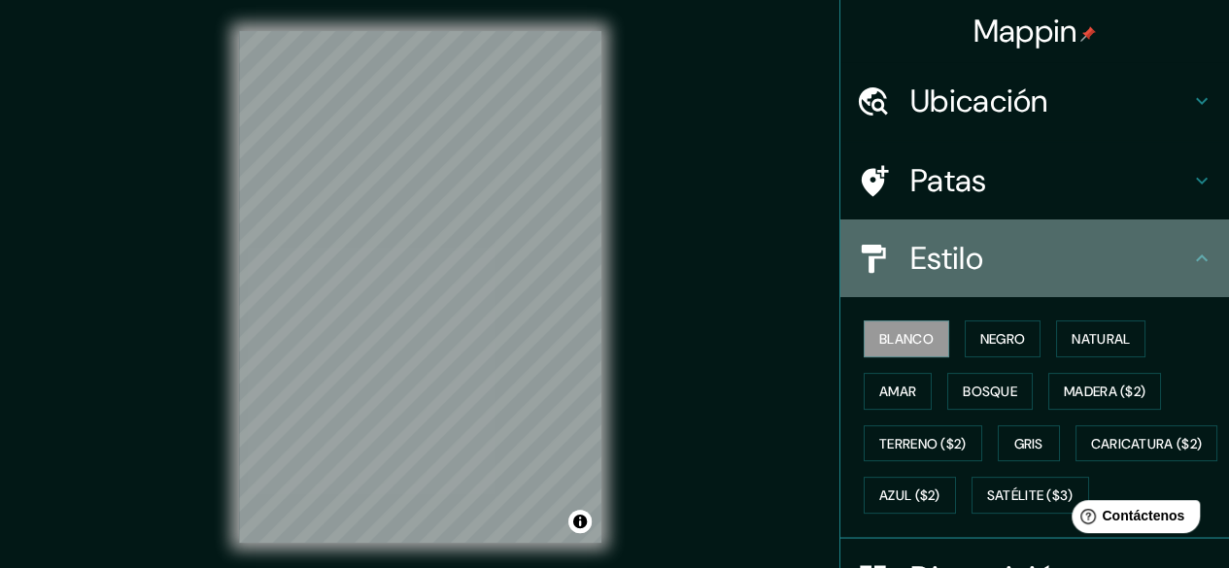
click at [1190, 250] on icon at bounding box center [1201, 258] width 23 height 23
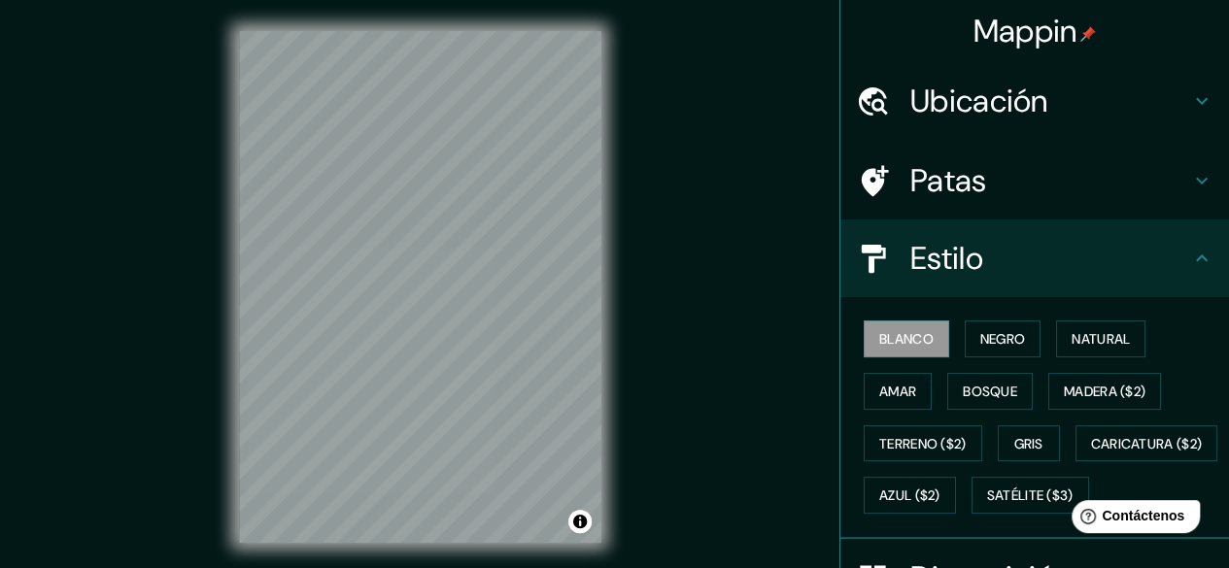
click at [1170, 178] on h4 "Patas" at bounding box center [1050, 180] width 280 height 39
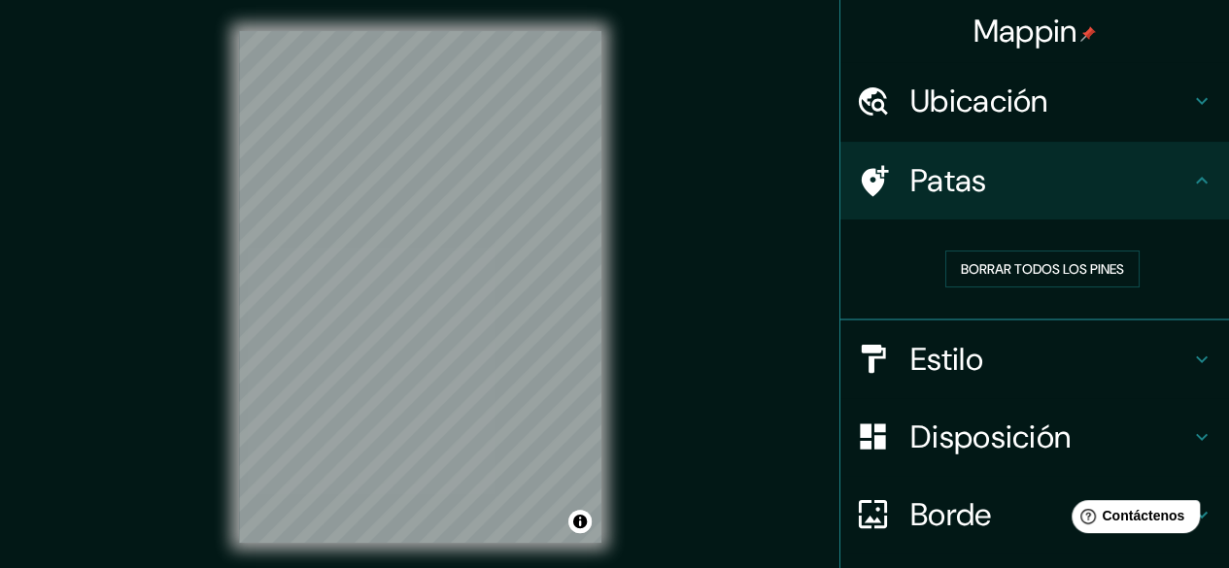
click at [1148, 180] on h4 "Patas" at bounding box center [1050, 180] width 280 height 39
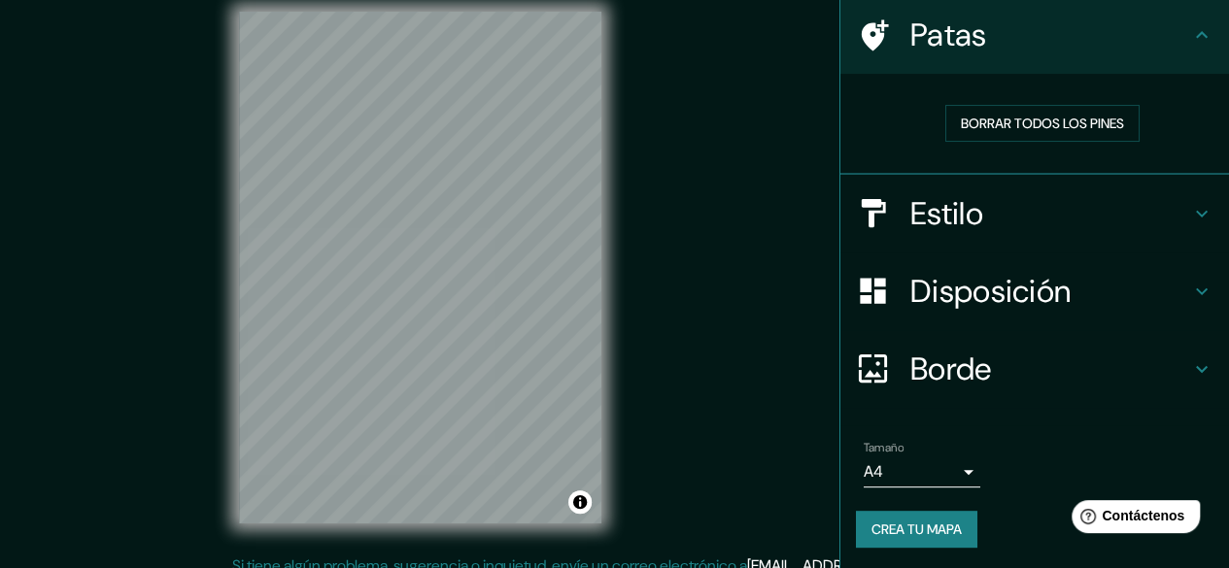
scroll to position [36, 0]
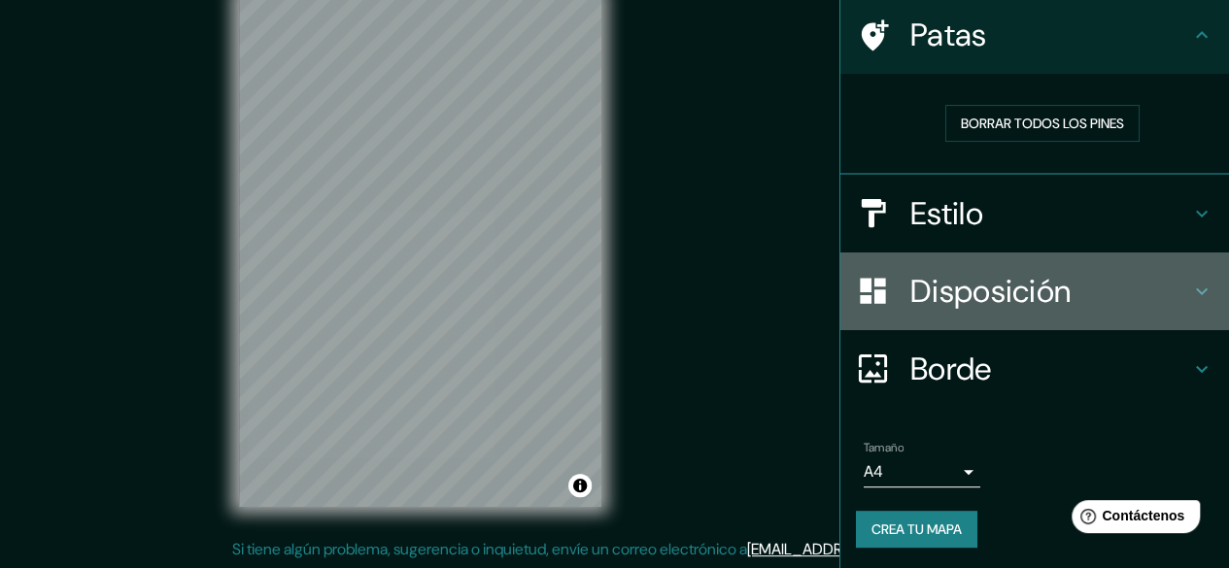
click at [1150, 299] on h4 "Disposición" at bounding box center [1050, 291] width 280 height 39
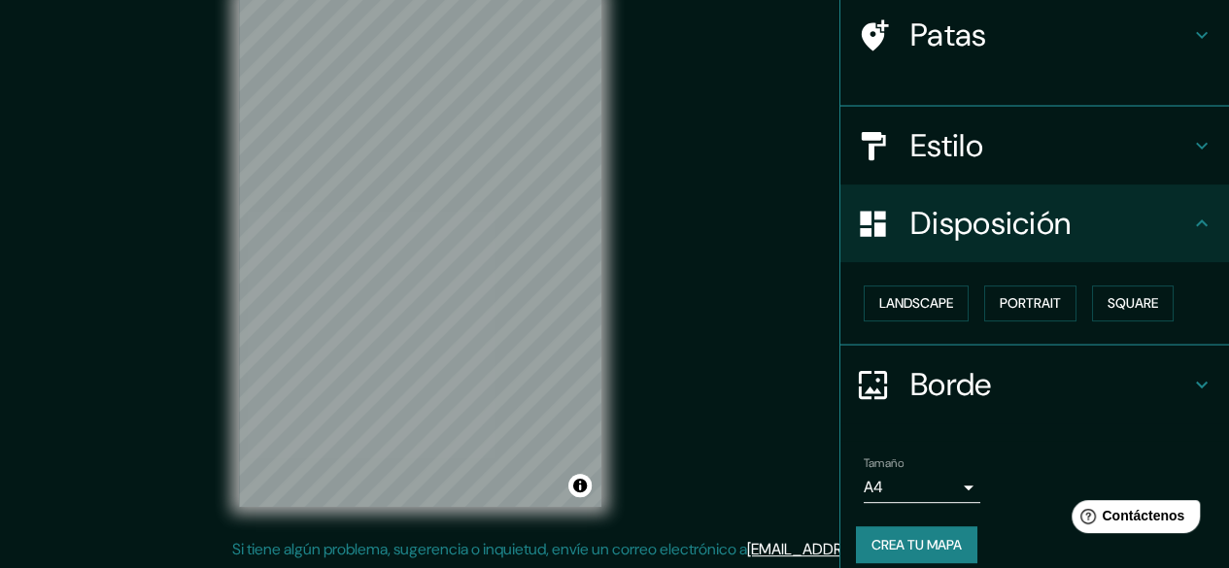
scroll to position [130, 0]
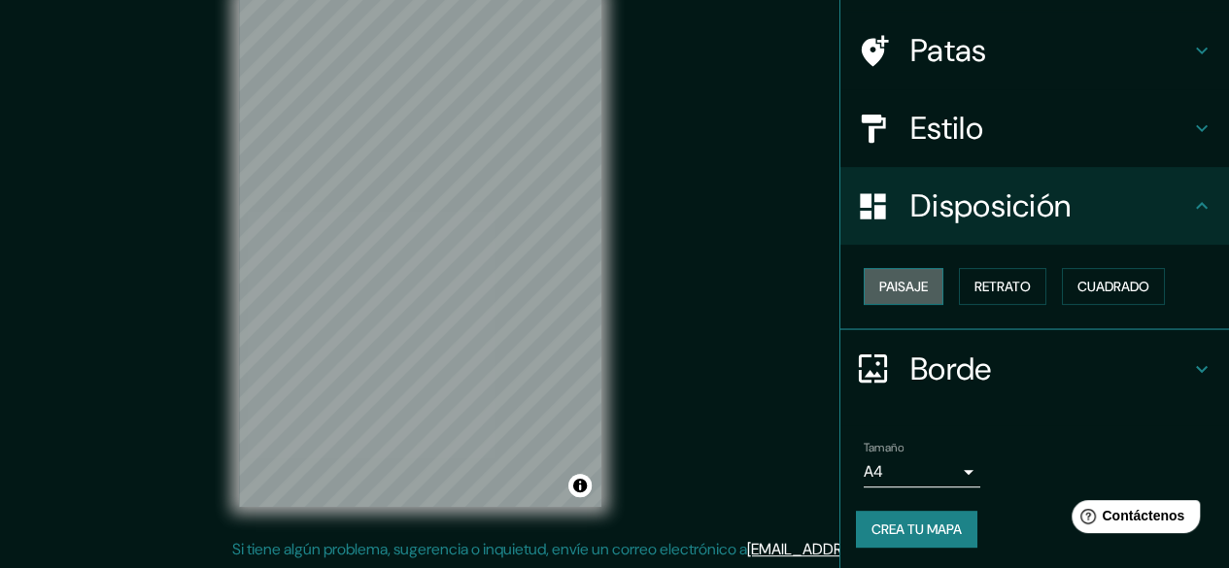
click at [909, 280] on font "Paisaje" at bounding box center [903, 286] width 49 height 17
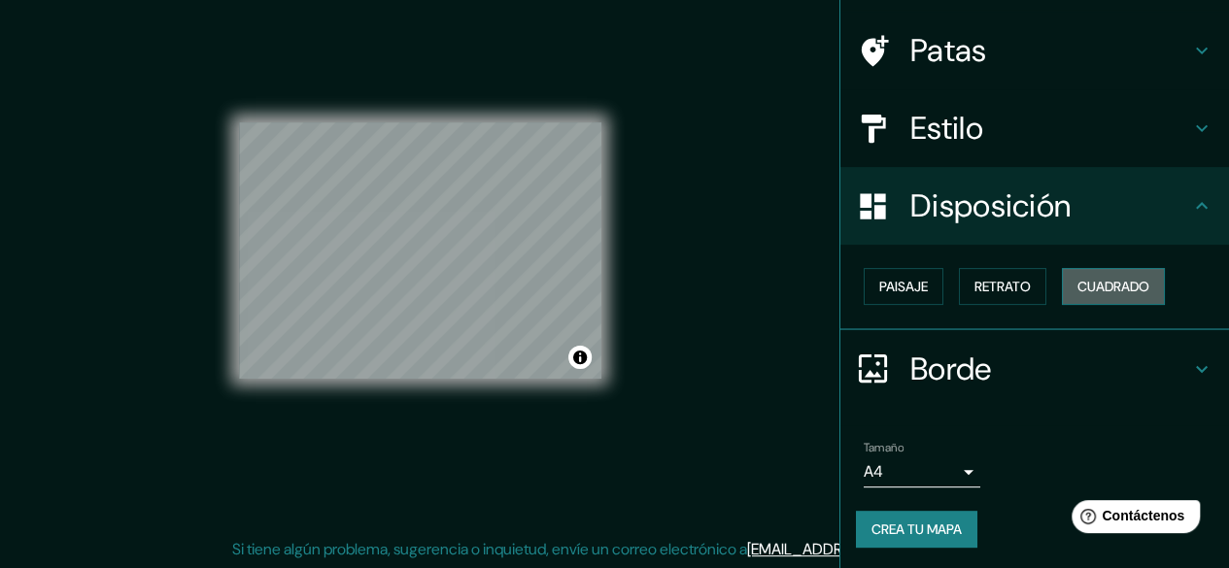
click at [1131, 279] on font "Cuadrado" at bounding box center [1113, 286] width 72 height 17
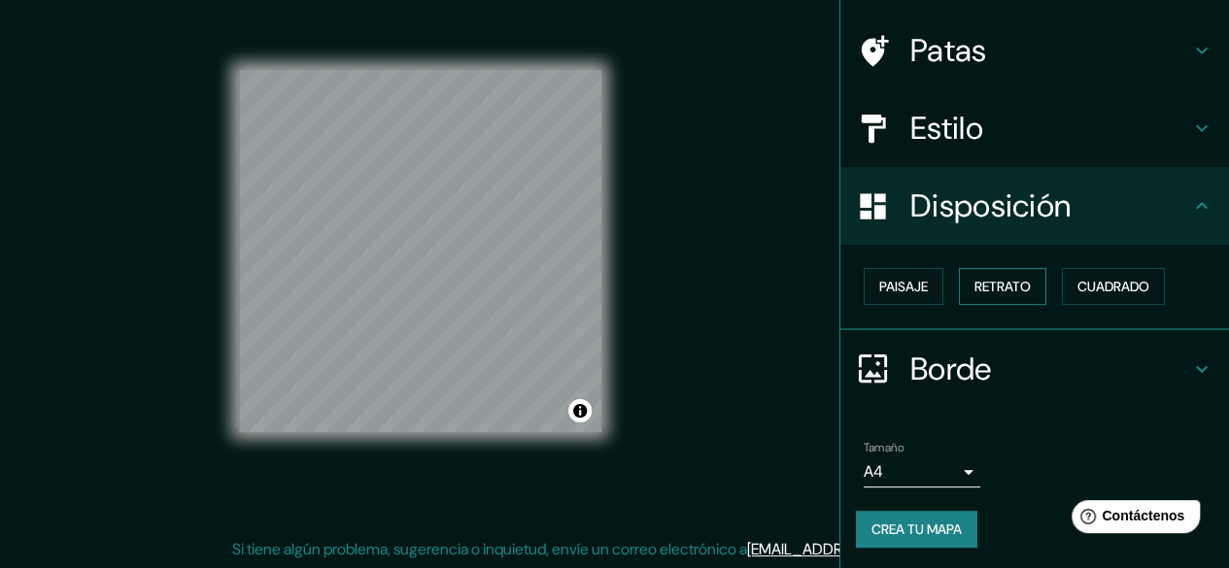
click at [1006, 280] on font "Retrato" at bounding box center [1002, 286] width 56 height 17
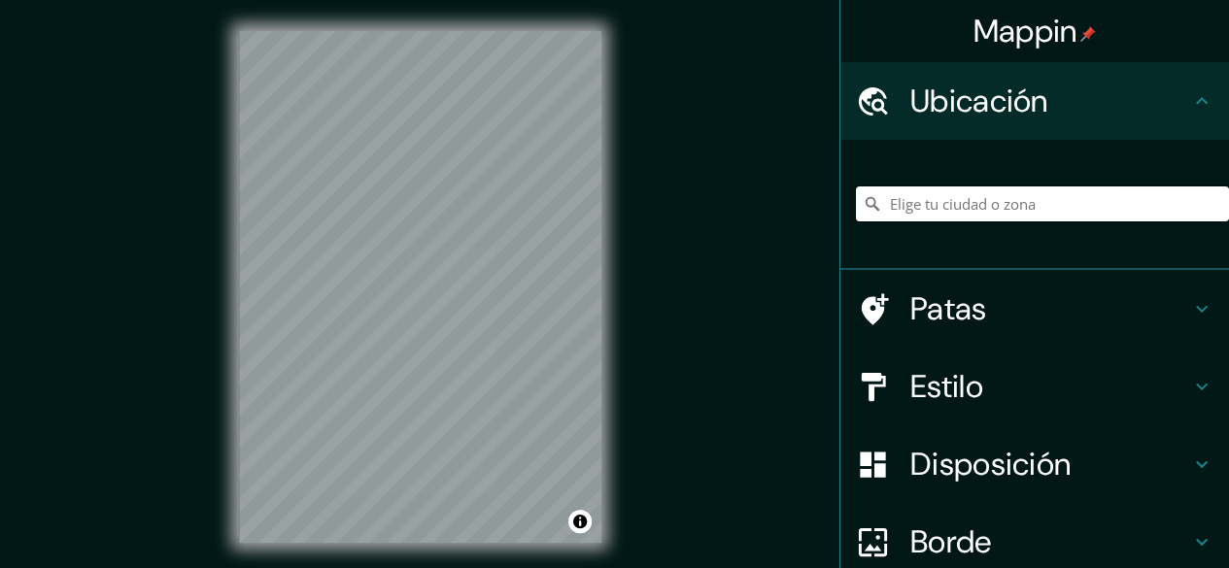
click at [1016, 213] on input "Elige tu ciudad o zona" at bounding box center [1042, 203] width 373 height 35
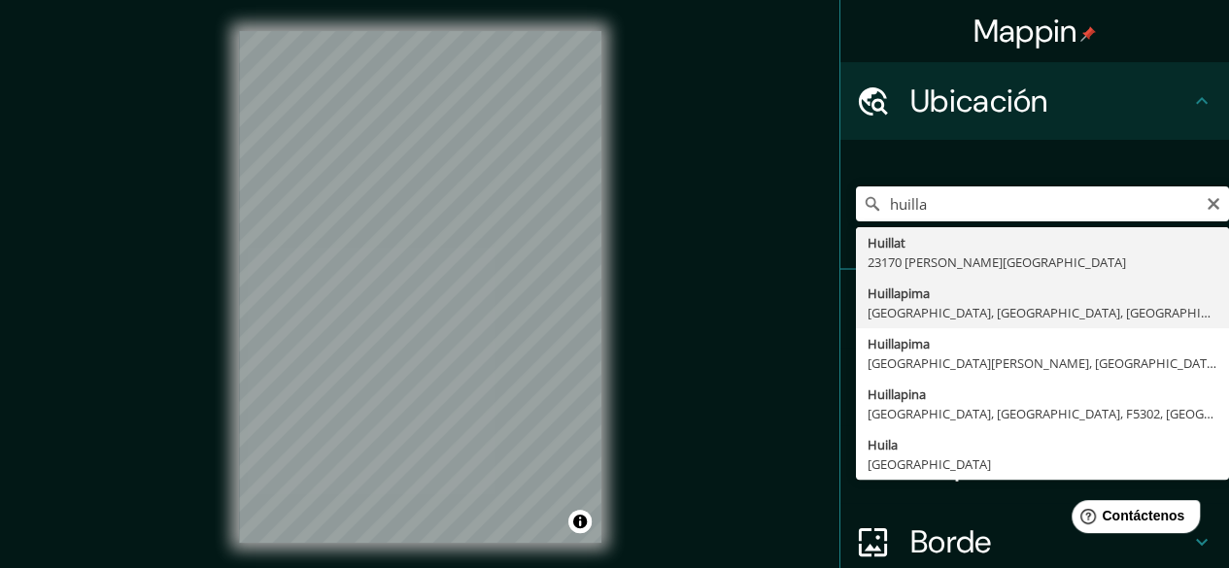
type input "Huillapima, [GEOGRAPHIC_DATA], [GEOGRAPHIC_DATA], [GEOGRAPHIC_DATA]"
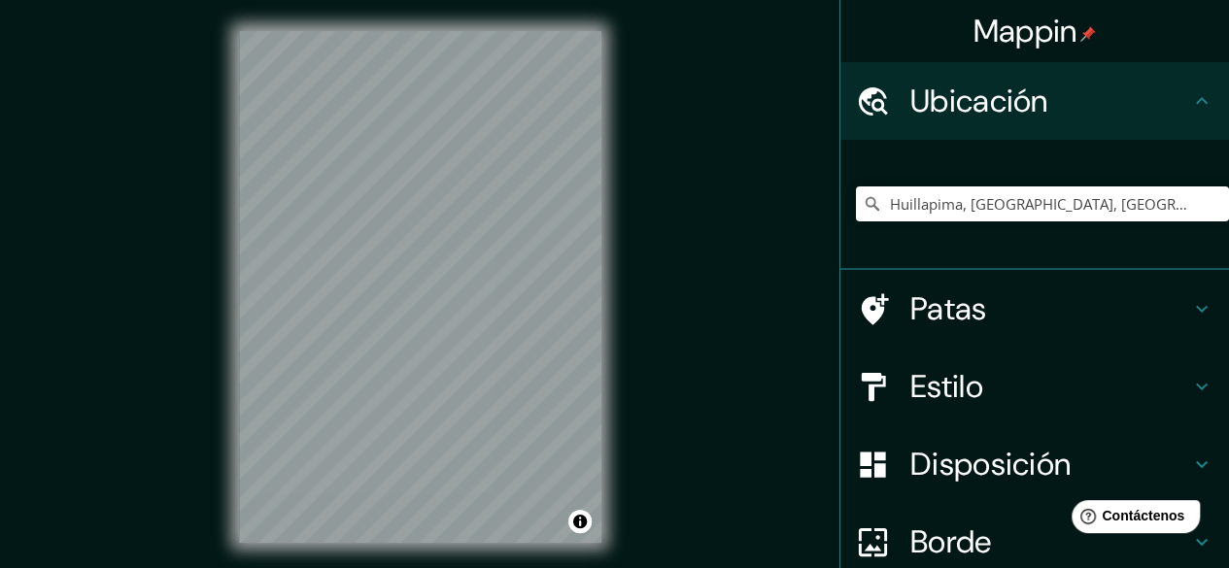
click at [214, 76] on div "© Mapbox © OpenStreetMap Mejora este mapa" at bounding box center [420, 287] width 424 height 574
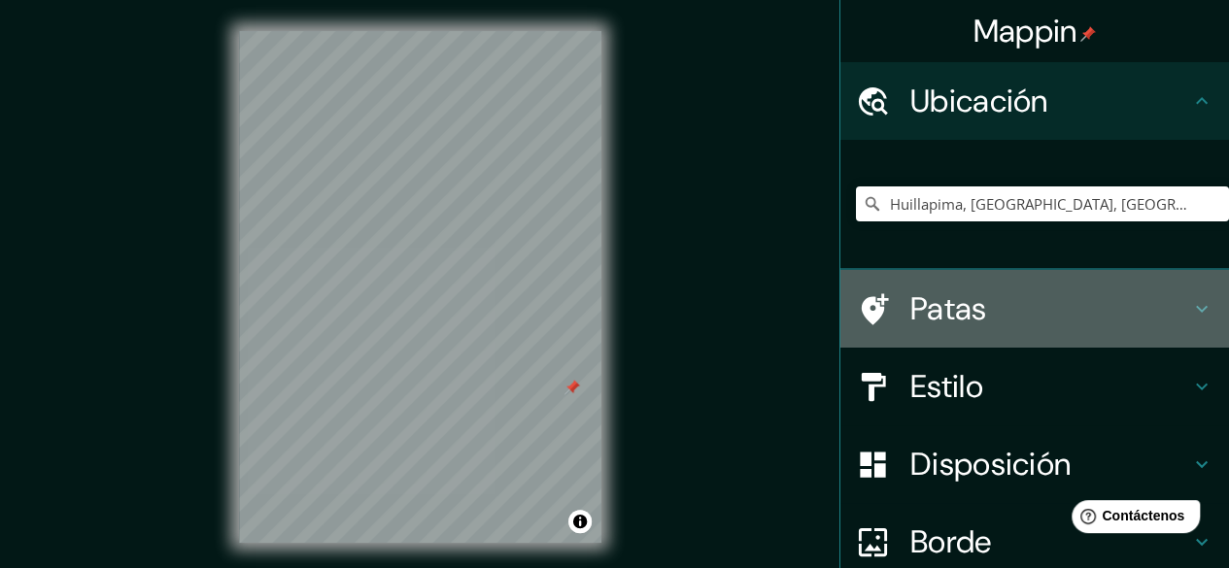
click at [1053, 300] on h4 "Patas" at bounding box center [1050, 308] width 280 height 39
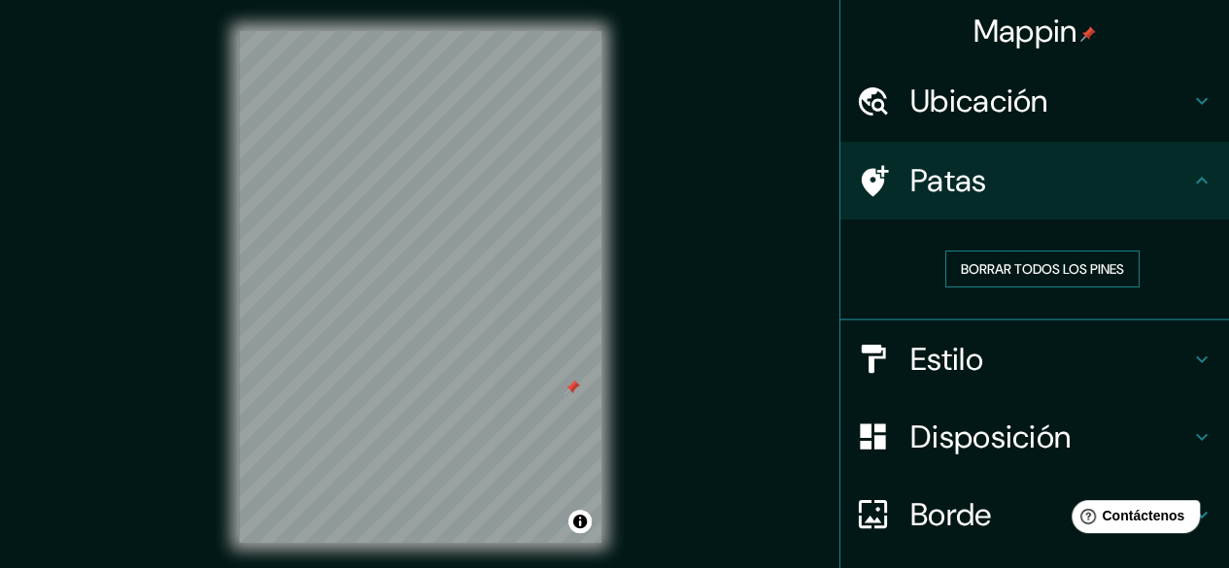
click at [1006, 276] on font "Borrar todos los pines" at bounding box center [1042, 268] width 163 height 17
click at [1114, 357] on h4 "Estilo" at bounding box center [1050, 359] width 280 height 39
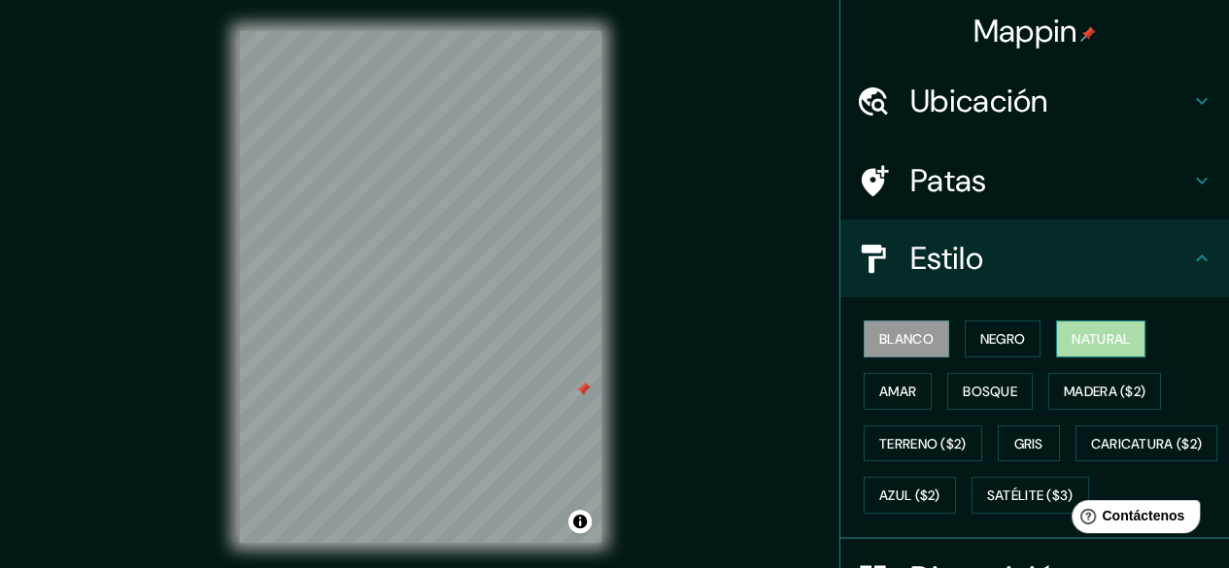
click at [1071, 331] on font "Natural" at bounding box center [1100, 338] width 58 height 17
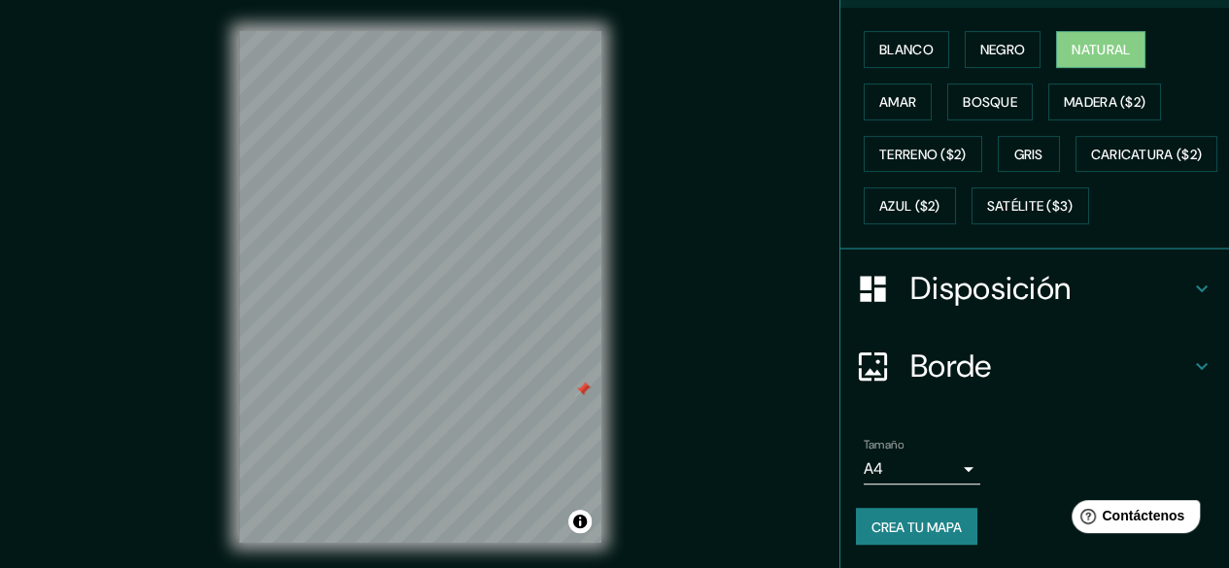
scroll to position [335, 0]
click at [952, 531] on button "Crea tu mapa" at bounding box center [916, 526] width 121 height 37
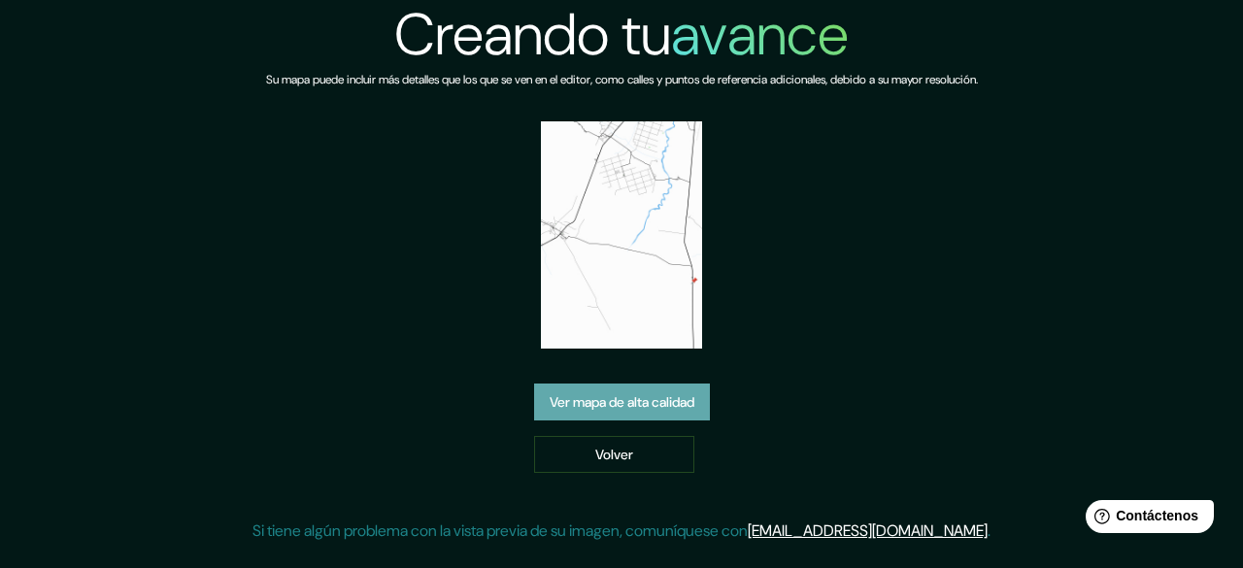
click at [651, 402] on font "Ver mapa de alta calidad" at bounding box center [622, 401] width 145 height 17
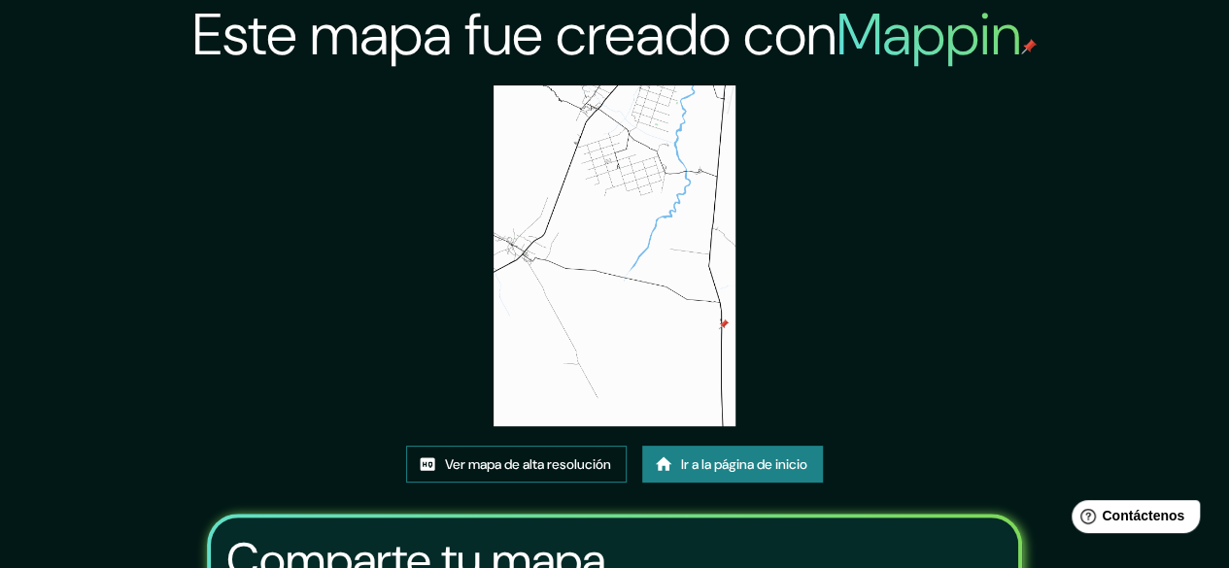
click at [569, 463] on font "Ver mapa de alta resolución" at bounding box center [528, 464] width 166 height 17
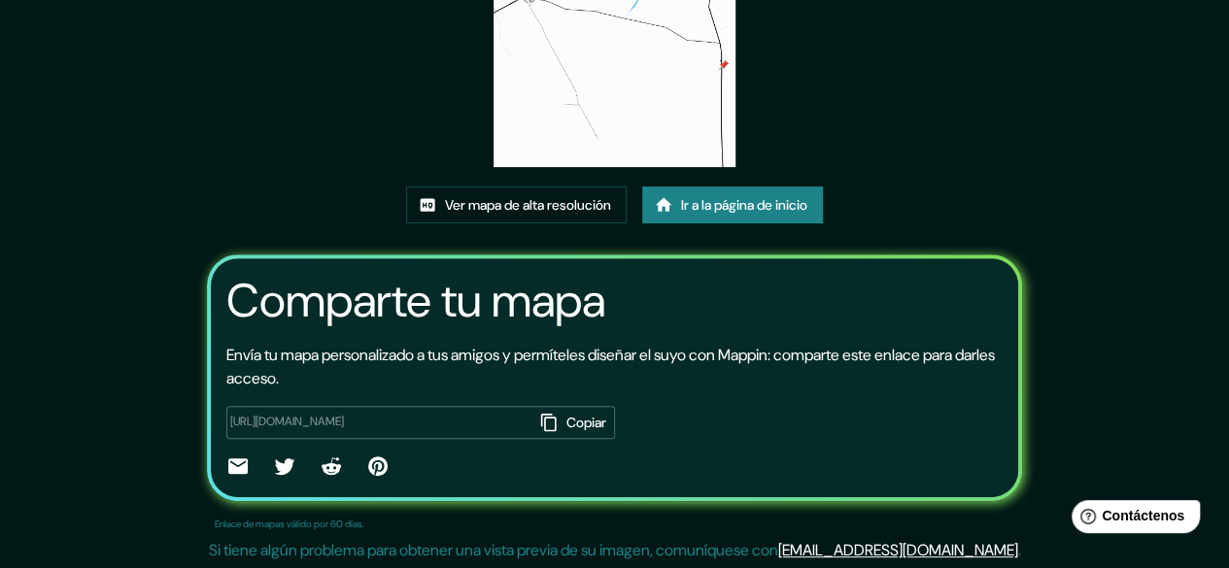
click at [566, 415] on font "Copiar" at bounding box center [586, 422] width 40 height 17
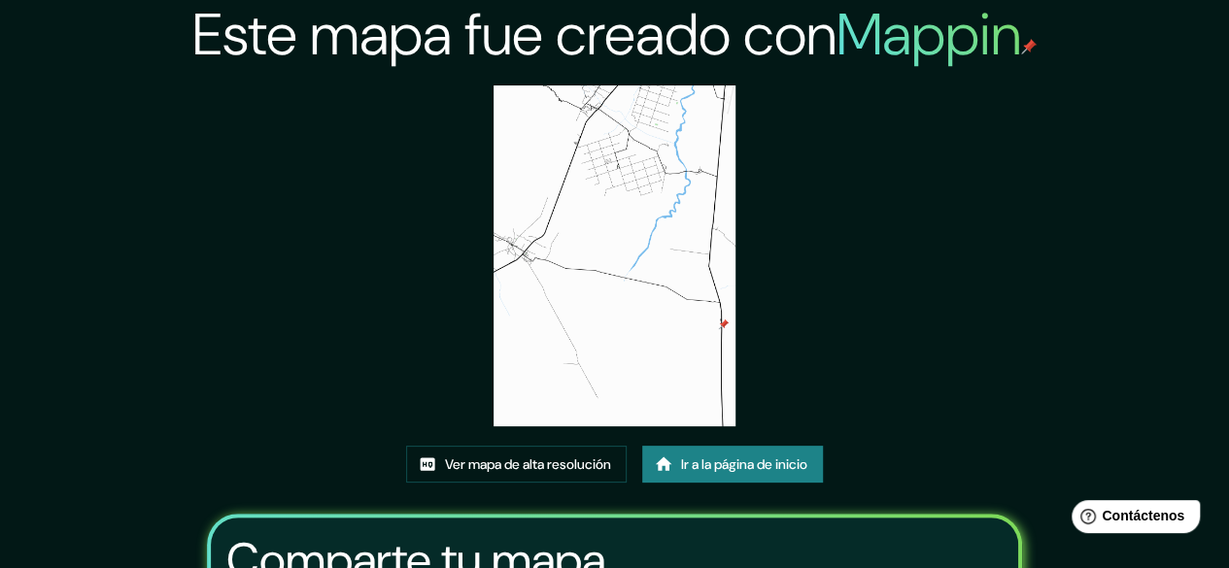
click at [748, 263] on div "Este mapa fue creado con Mappin Ver mapa de alta resolución Ir a la página de i…" at bounding box center [615, 415] width 863 height 830
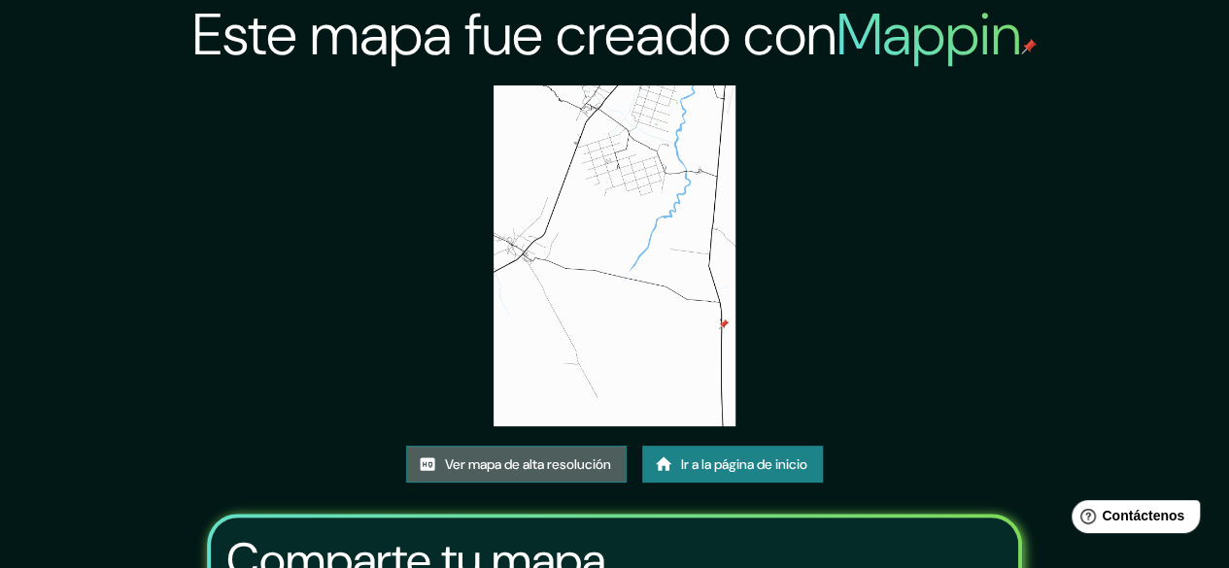
click at [581, 460] on font "Ver mapa de alta resolución" at bounding box center [528, 464] width 166 height 17
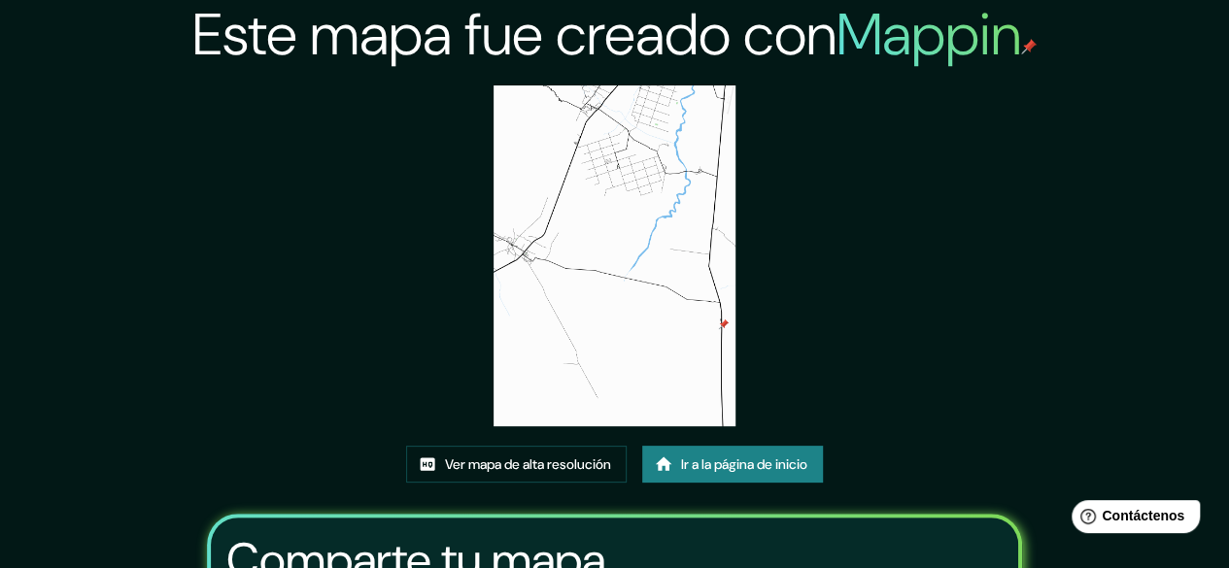
click at [726, 456] on font "Ir a la página de inicio" at bounding box center [744, 464] width 126 height 17
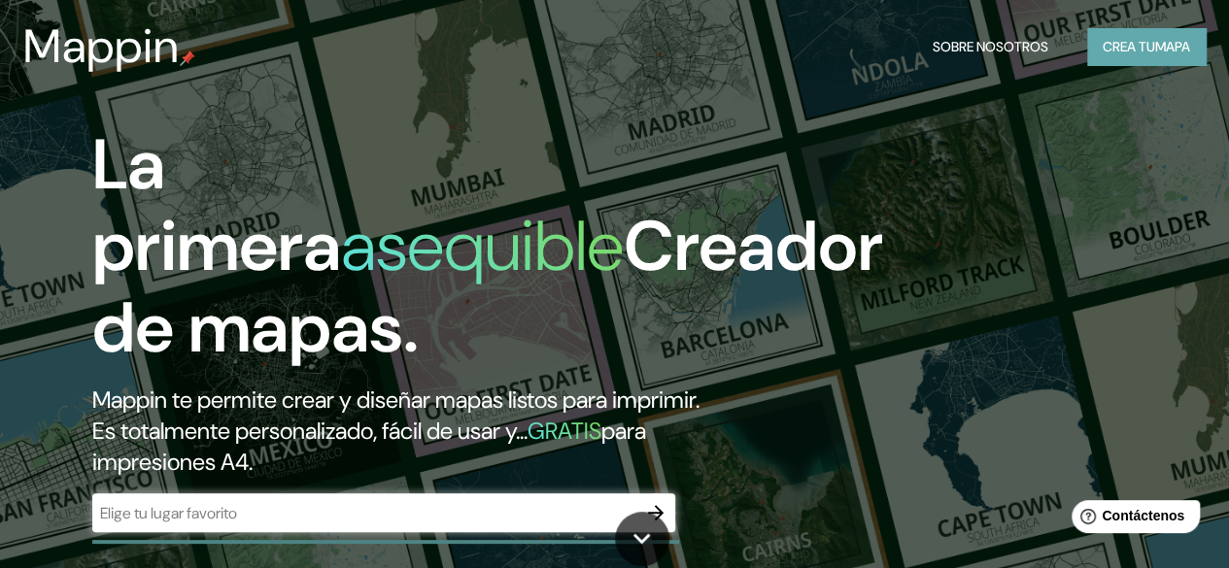
click at [1122, 36] on font "Crea tu" at bounding box center [1128, 46] width 52 height 25
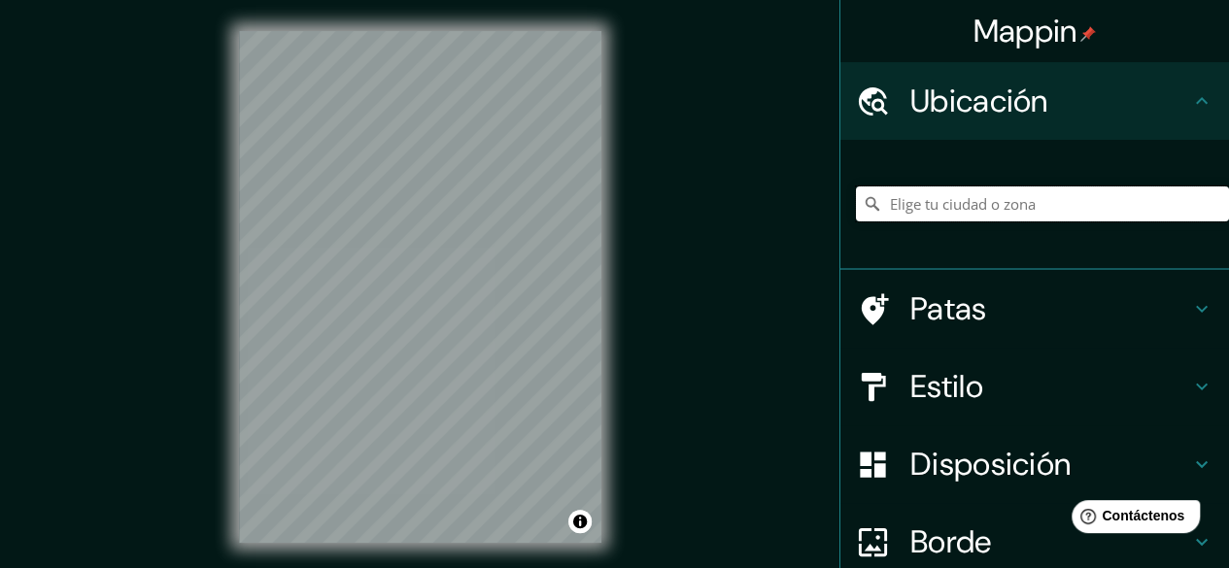
click at [947, 187] on input "Elige tu ciudad o zona" at bounding box center [1042, 203] width 373 height 35
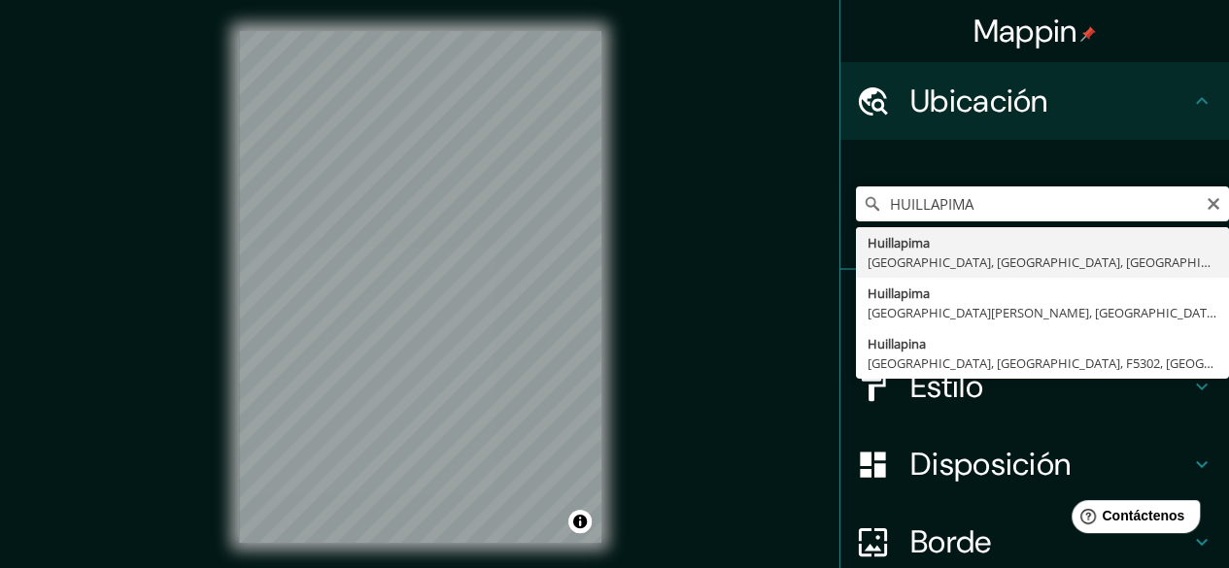
type input "Huillapima, [GEOGRAPHIC_DATA], [GEOGRAPHIC_DATA], [GEOGRAPHIC_DATA]"
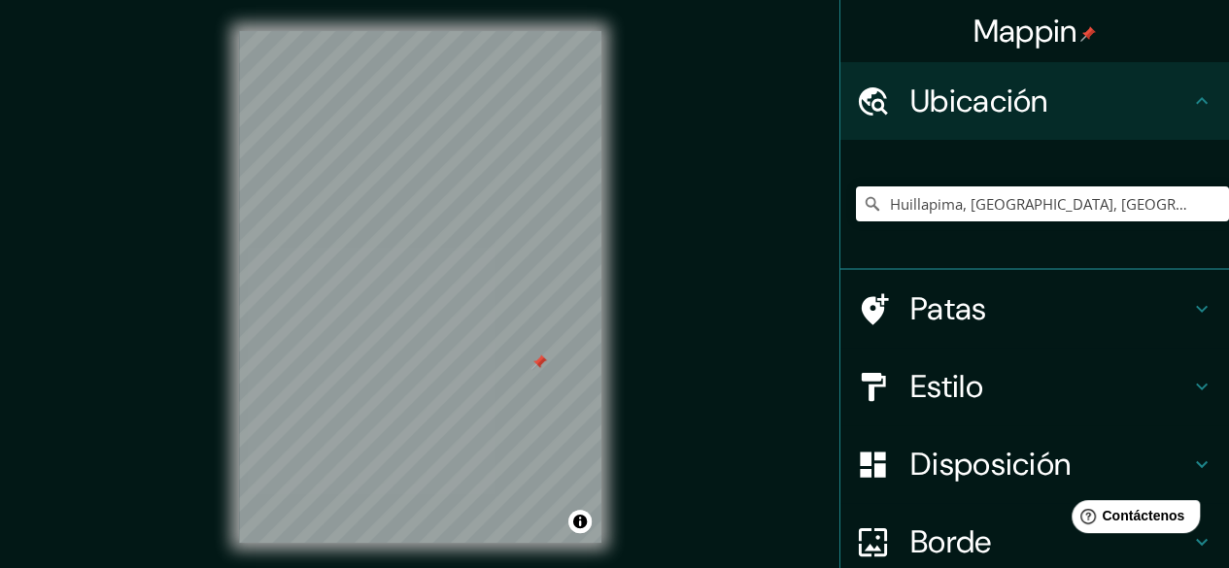
click at [1190, 389] on icon at bounding box center [1201, 386] width 23 height 23
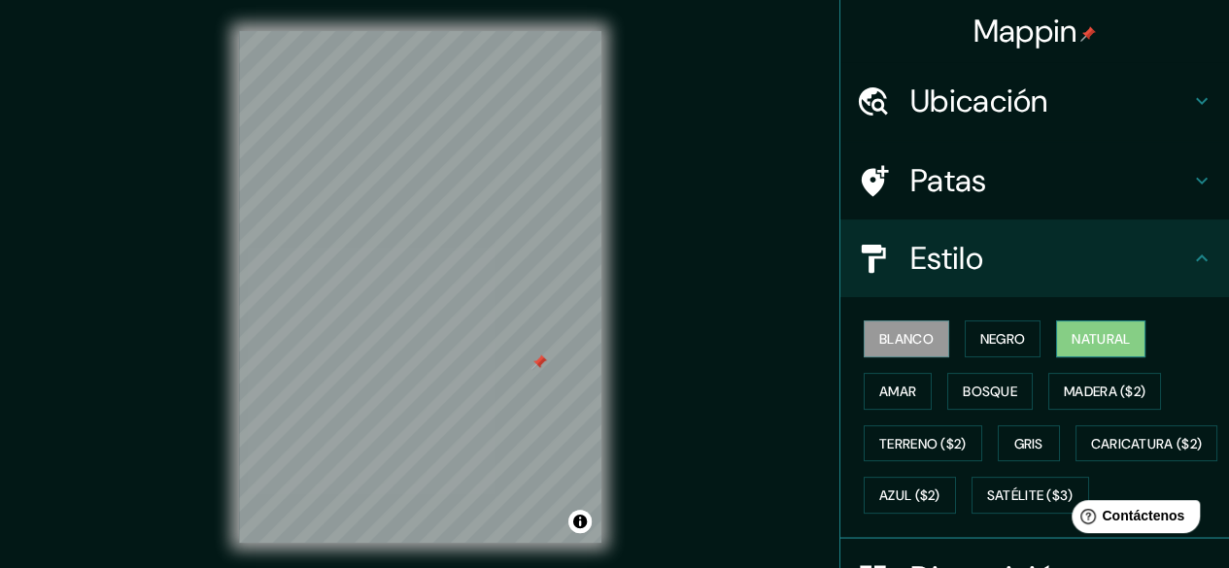
click at [1071, 337] on font "Natural" at bounding box center [1100, 338] width 58 height 17
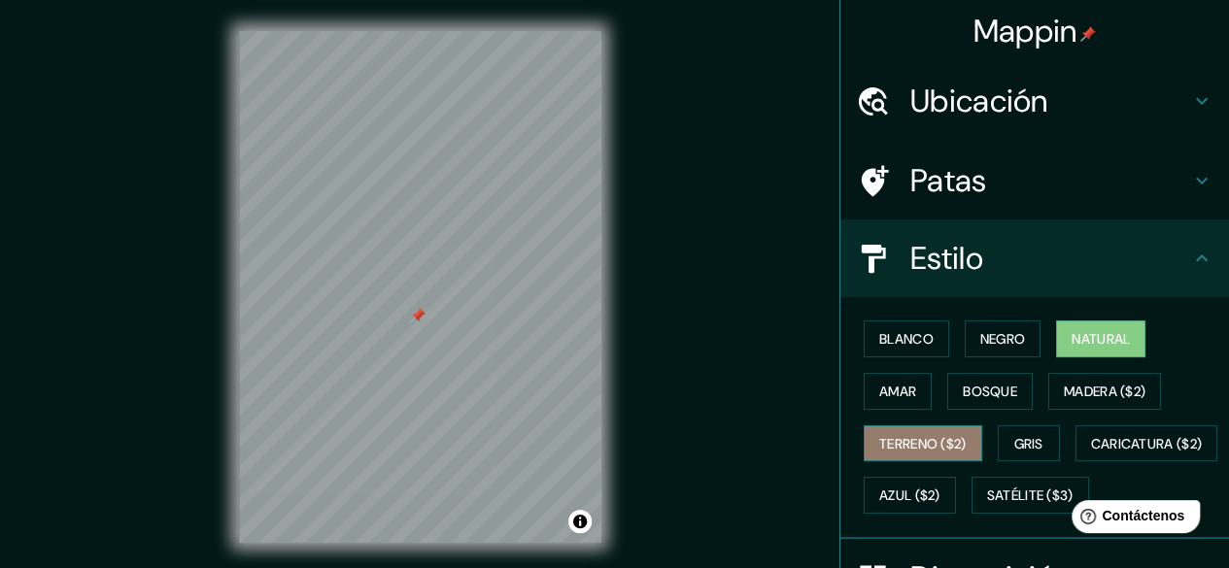
click at [897, 439] on font "Terreno ($2)" at bounding box center [922, 443] width 87 height 17
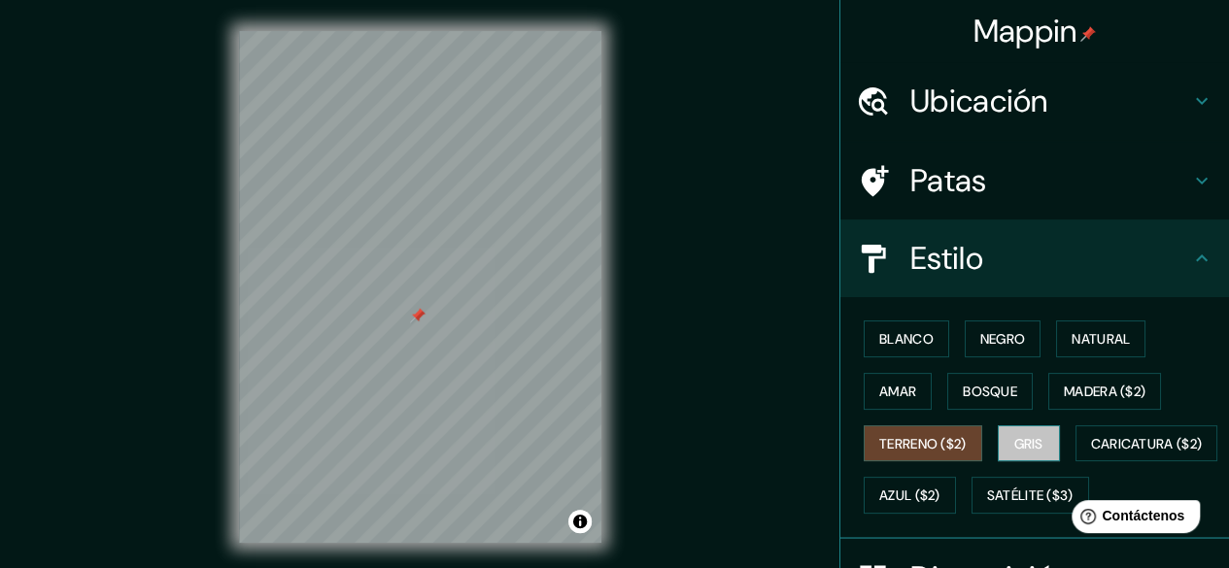
click at [1018, 441] on font "Gris" at bounding box center [1028, 443] width 29 height 17
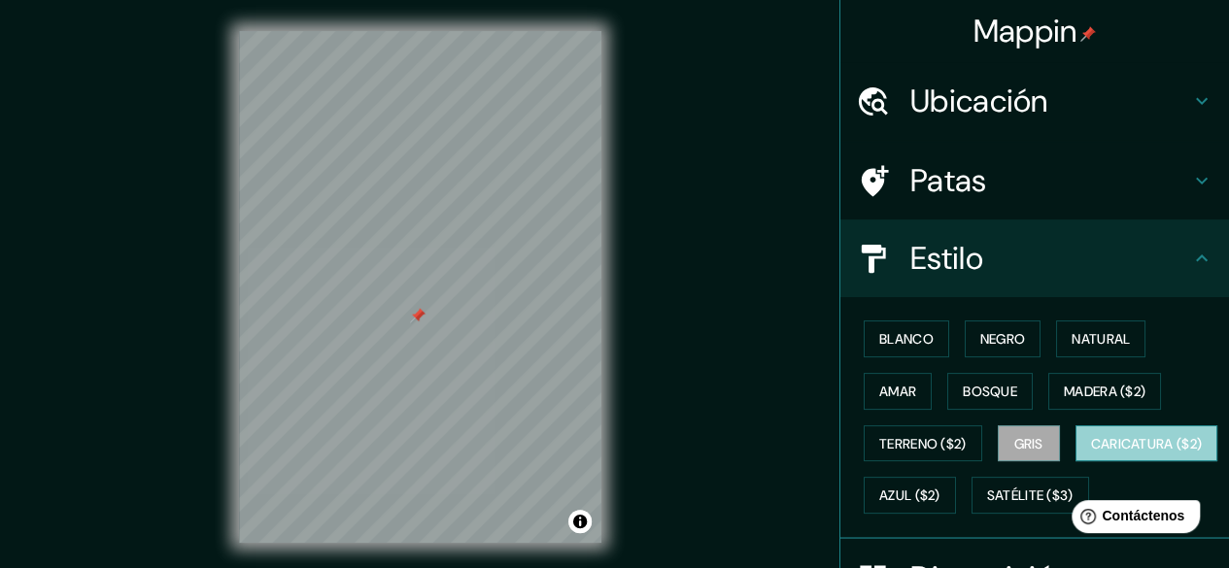
click at [1091, 457] on font "Caricatura ($2)" at bounding box center [1147, 443] width 112 height 25
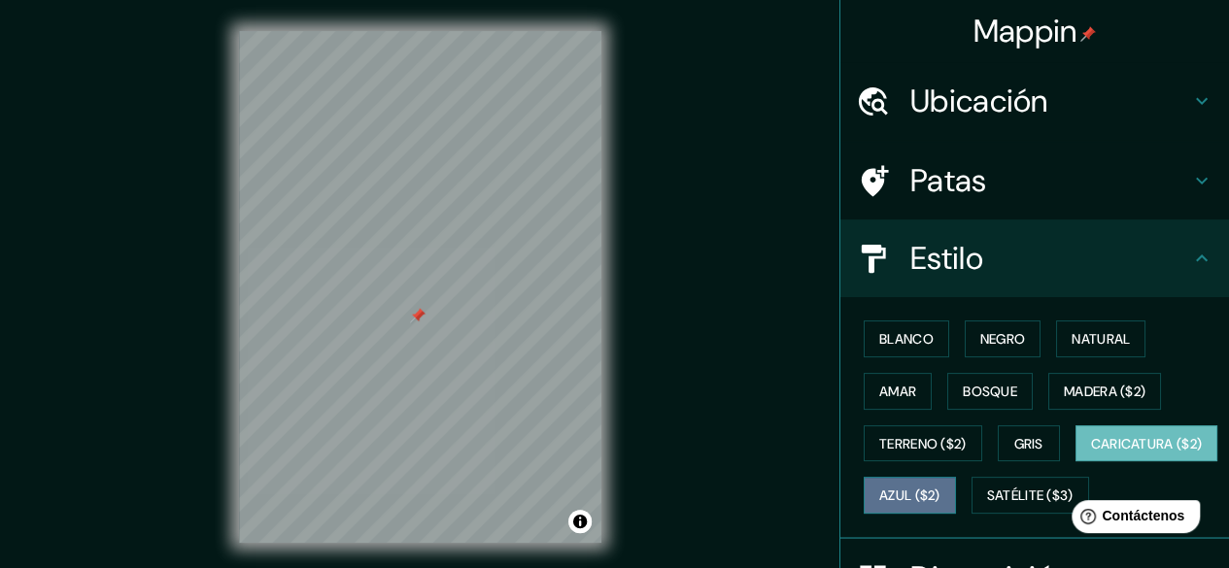
click at [940, 488] on font "Azul ($2)" at bounding box center [909, 496] width 61 height 17
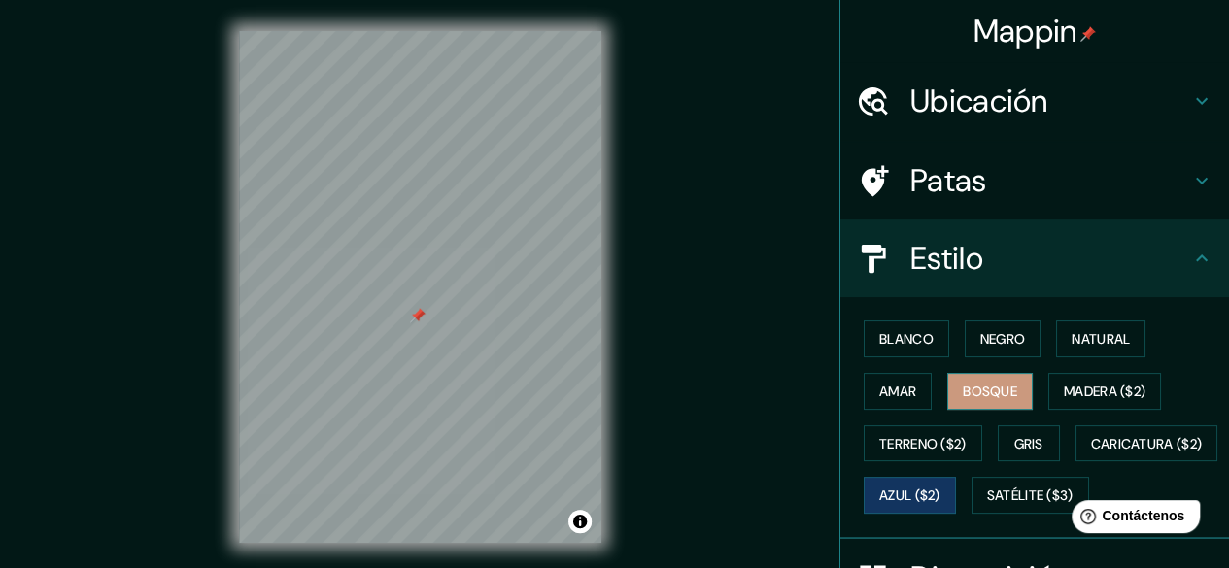
click at [972, 383] on font "Bosque" at bounding box center [990, 391] width 54 height 17
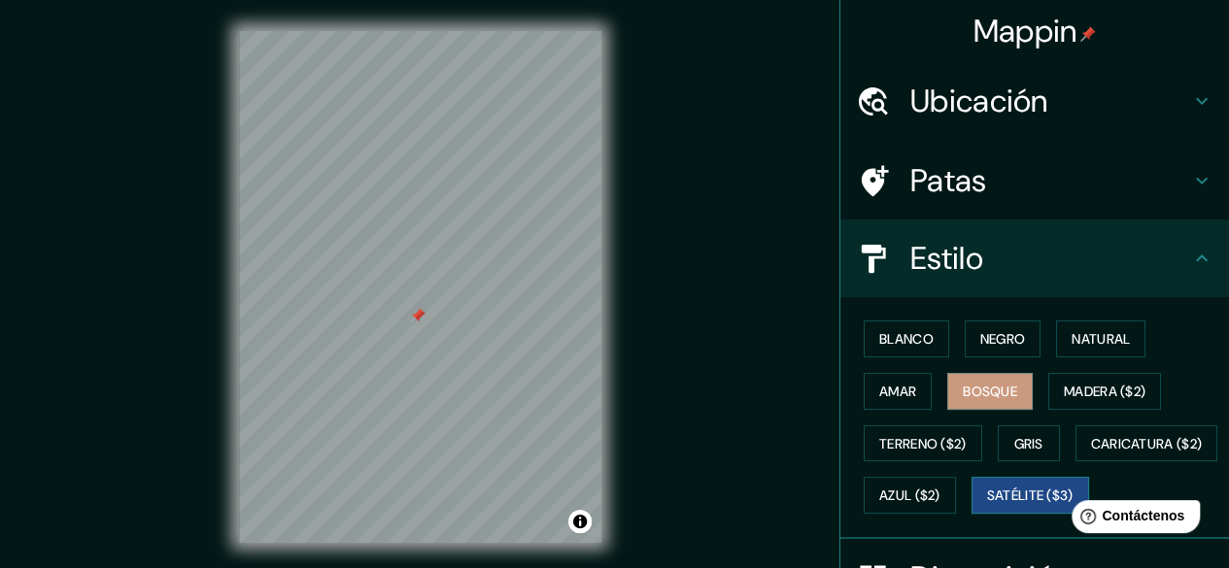
click at [987, 505] on font "Satélite ($3)" at bounding box center [1030, 496] width 86 height 17
click at [892, 376] on button "Amar" at bounding box center [897, 391] width 68 height 37
click at [987, 505] on font "Satélite ($3)" at bounding box center [1030, 496] width 86 height 17
click at [879, 387] on font "Amar" at bounding box center [897, 391] width 37 height 17
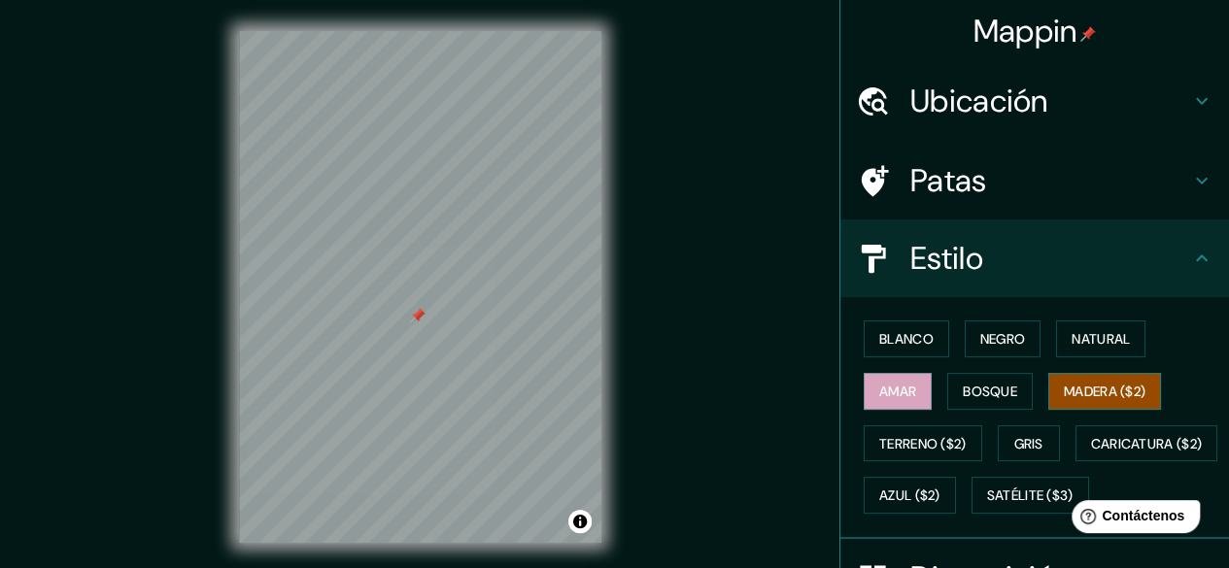
click at [1103, 383] on font "Madera ($2)" at bounding box center [1105, 391] width 82 height 17
click at [981, 383] on font "Bosque" at bounding box center [990, 391] width 54 height 17
click at [1129, 383] on font "Madera ($2)" at bounding box center [1105, 391] width 82 height 17
click at [643, 372] on div "Mappin Ubicación Huillapima, Chumbicha, Provincia de Catamarca, Argentina Patas…" at bounding box center [614, 302] width 1229 height 605
click at [633, 400] on div "Mappin Ubicación Huillapima, Chumbicha, Provincia de Catamarca, Argentina Patas…" at bounding box center [614, 302] width 1229 height 605
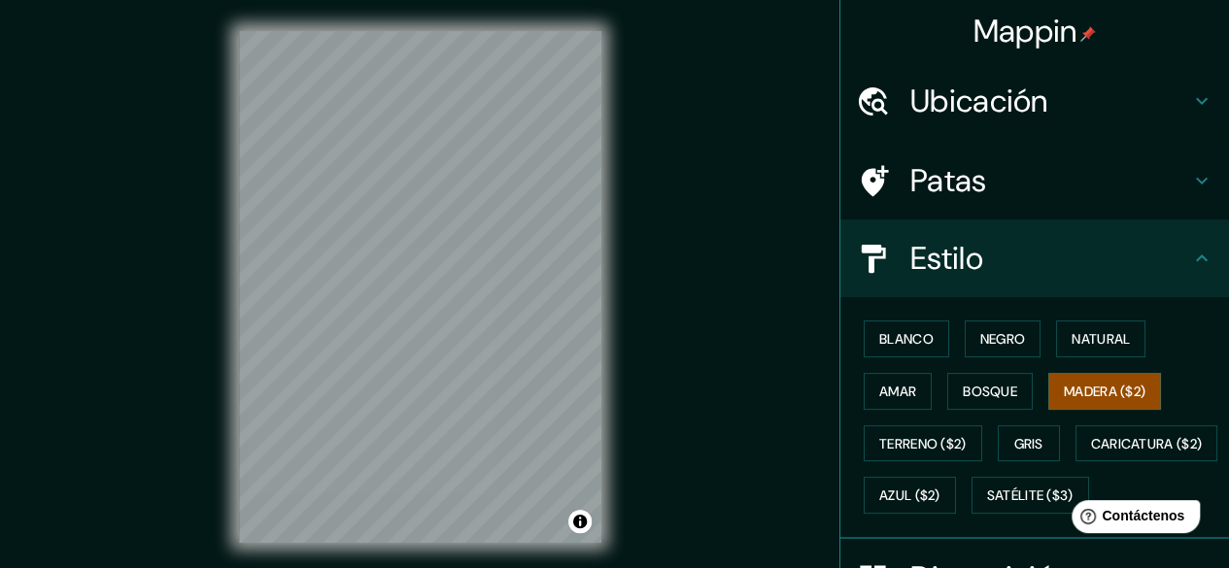
click at [639, 472] on div "Mappin Ubicación Huillapima, Chumbicha, Provincia de Catamarca, Argentina Patas…" at bounding box center [614, 302] width 1229 height 605
click at [690, 404] on div "Mappin Ubicación Huillapima, Chumbicha, Provincia de Catamarca, Argentina Patas…" at bounding box center [614, 302] width 1229 height 605
click at [1004, 323] on button "Negro" at bounding box center [1003, 339] width 77 height 37
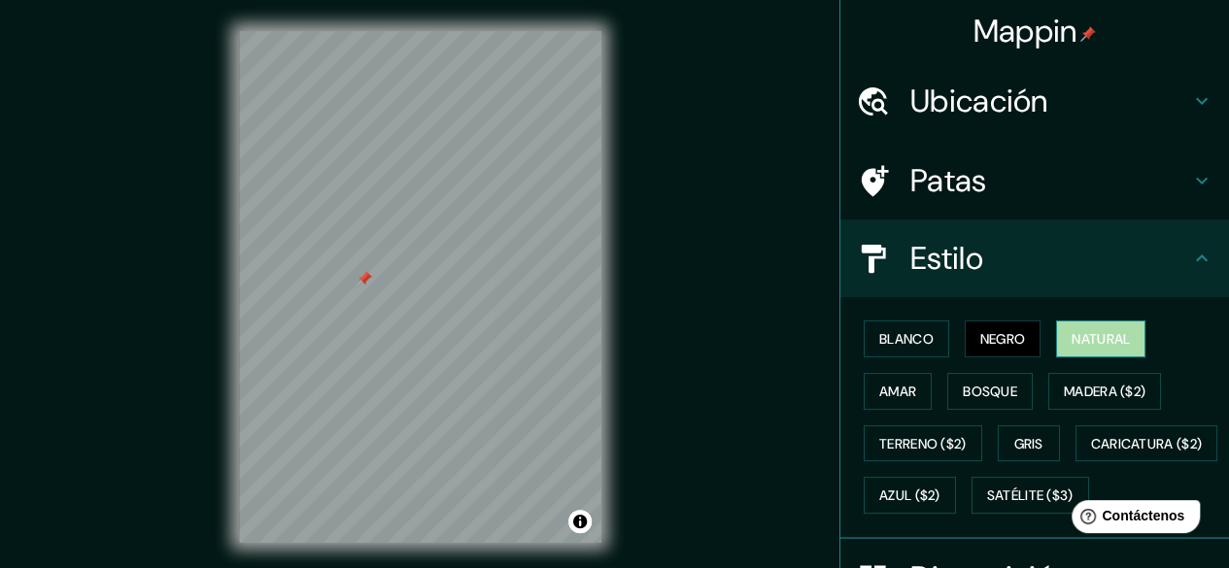
click at [1083, 327] on font "Natural" at bounding box center [1100, 338] width 58 height 25
click at [980, 339] on font "Negro" at bounding box center [1003, 338] width 46 height 17
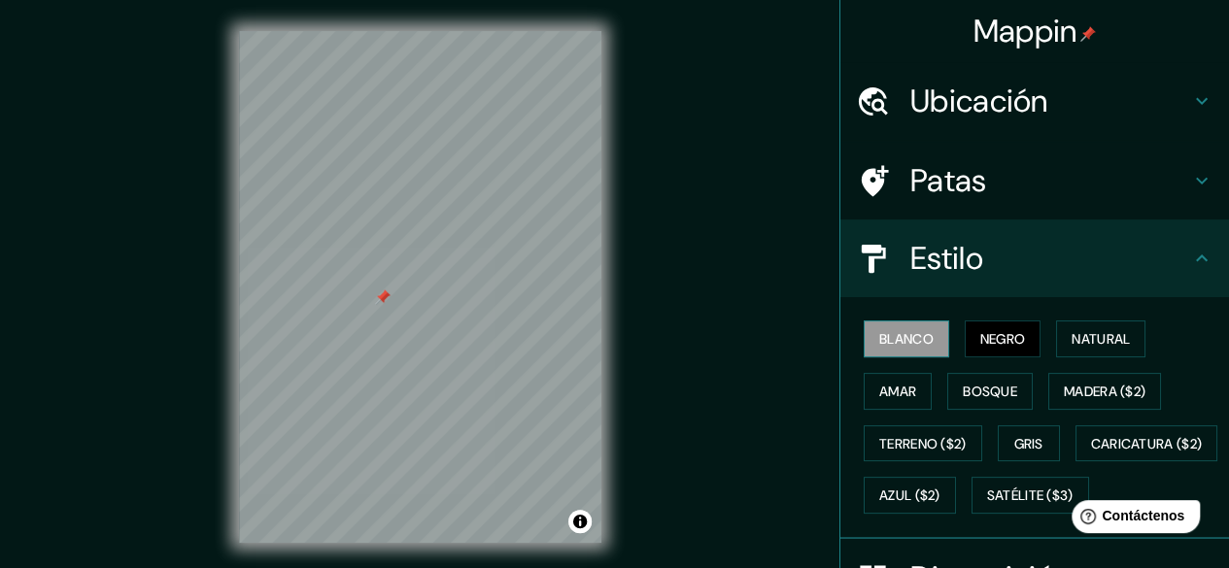
click at [899, 339] on font "Blanco" at bounding box center [906, 338] width 54 height 17
click at [1078, 328] on font "Natural" at bounding box center [1100, 338] width 58 height 25
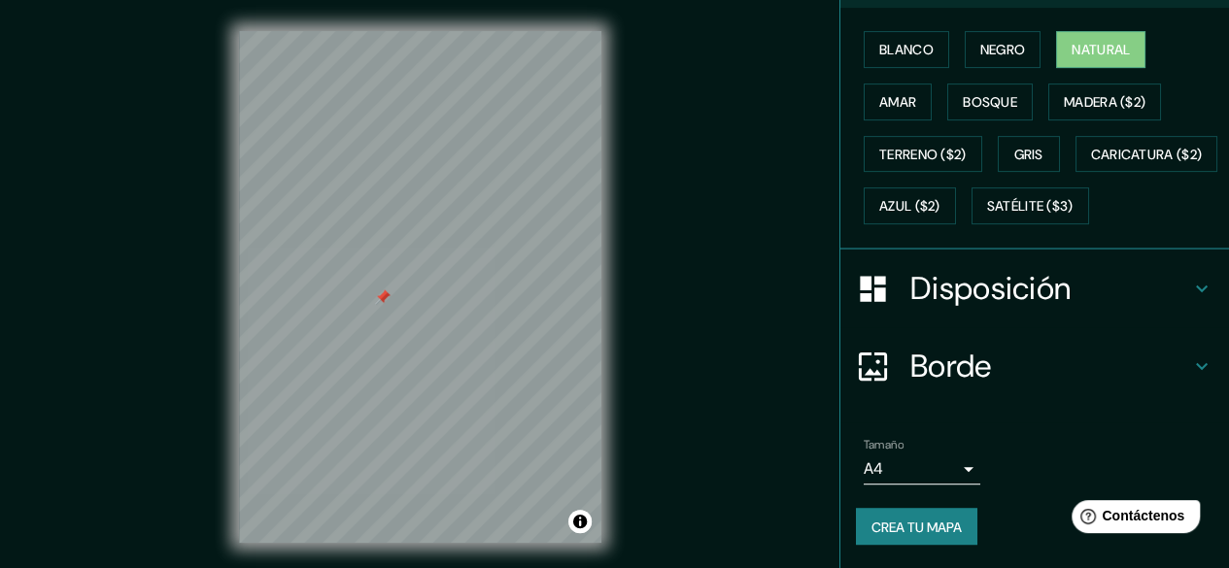
scroll to position [335, 0]
click at [1204, 278] on div "Disposición" at bounding box center [1034, 289] width 389 height 78
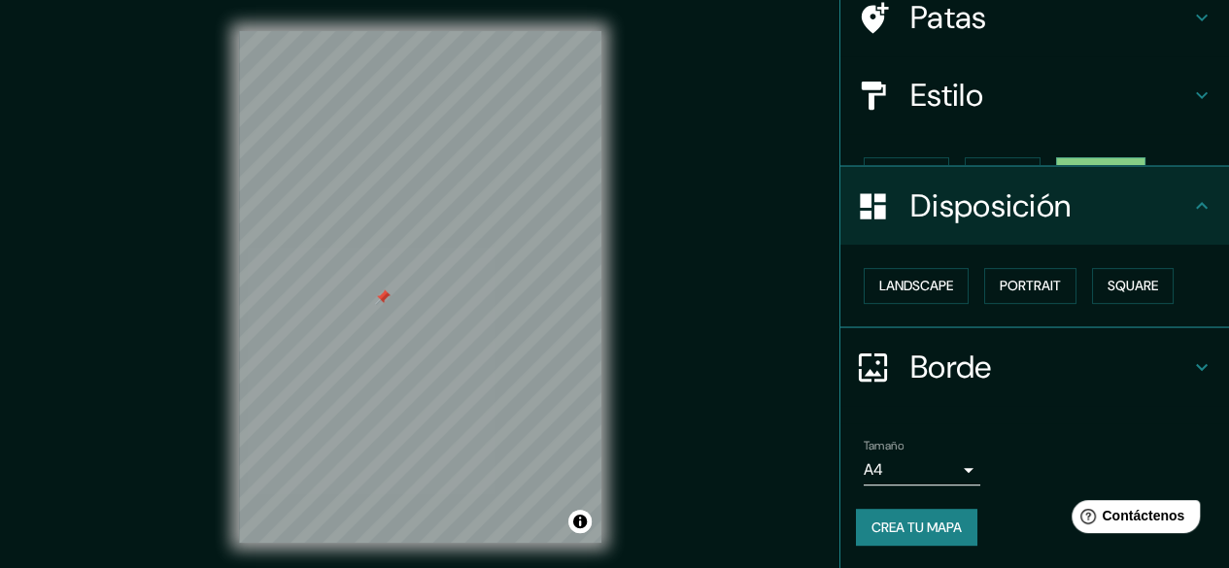
scroll to position [130, 0]
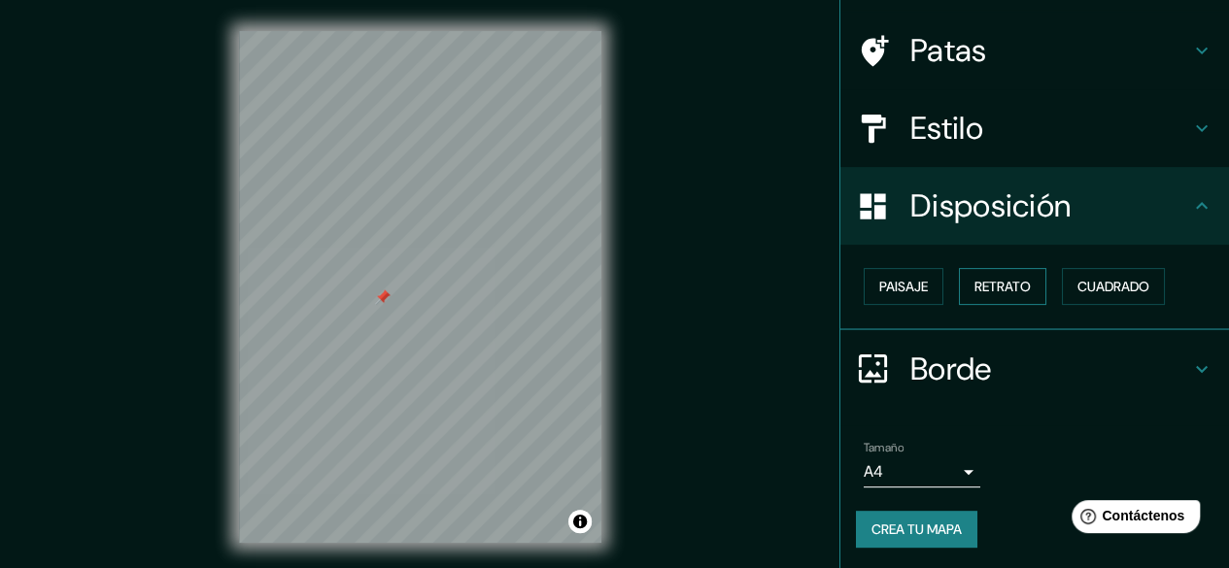
click at [974, 287] on font "Retrato" at bounding box center [1002, 286] width 56 height 17
click at [879, 294] on font "Paisaje" at bounding box center [903, 286] width 49 height 25
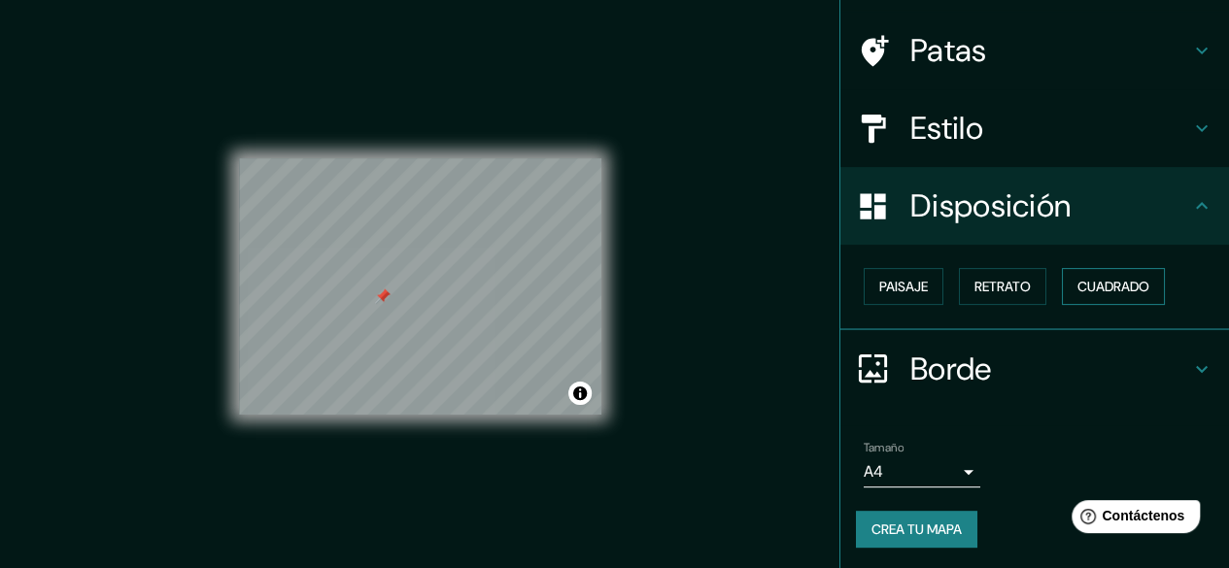
click at [1111, 282] on font "Cuadrado" at bounding box center [1113, 286] width 72 height 17
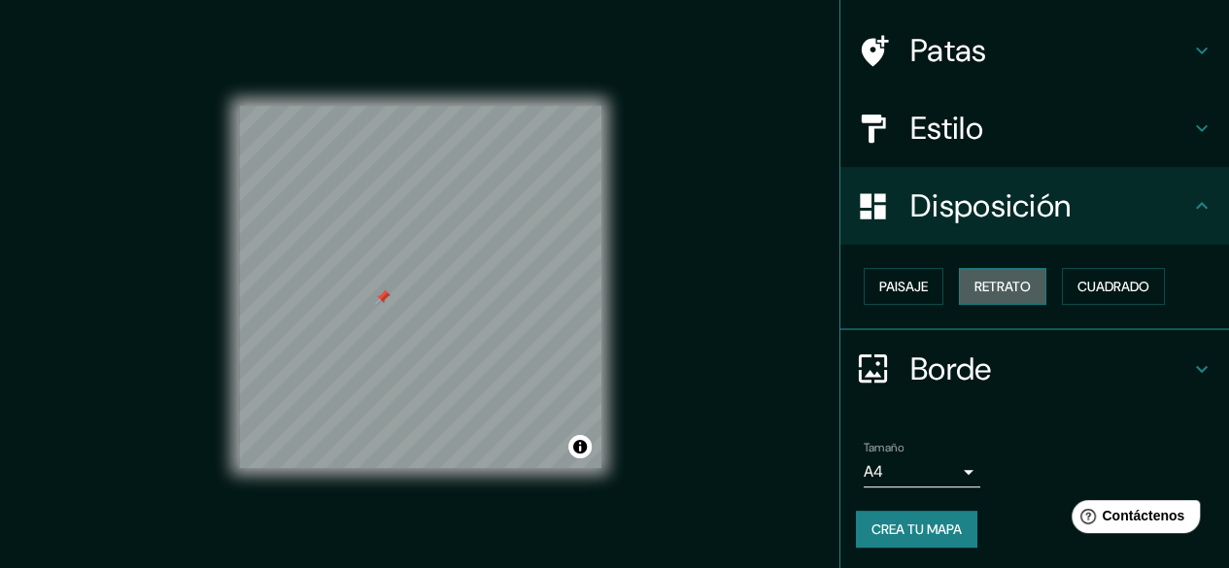
click at [986, 283] on font "Retrato" at bounding box center [1002, 286] width 56 height 17
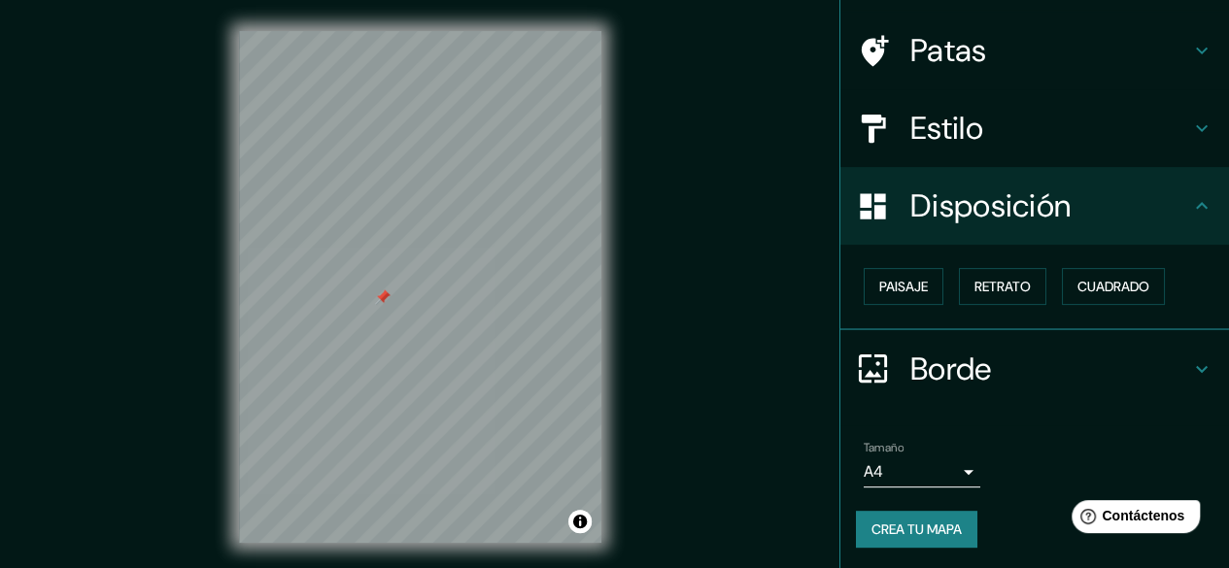
click at [931, 527] on font "Crea tu mapa" at bounding box center [916, 529] width 90 height 17
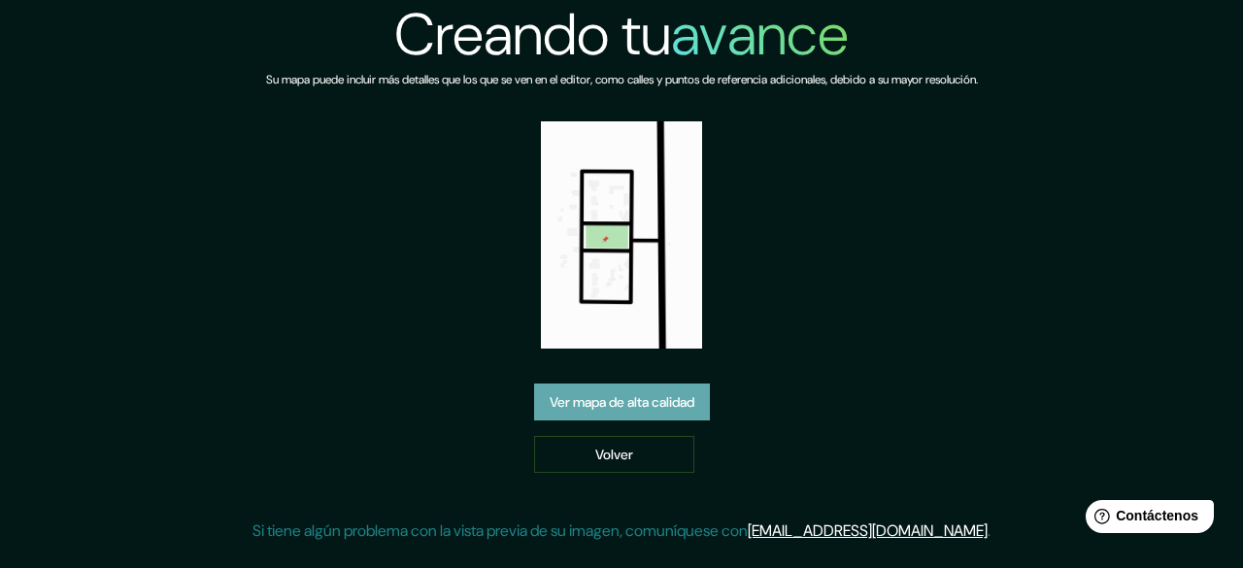
click at [614, 393] on font "Ver mapa de alta calidad" at bounding box center [622, 401] width 145 height 17
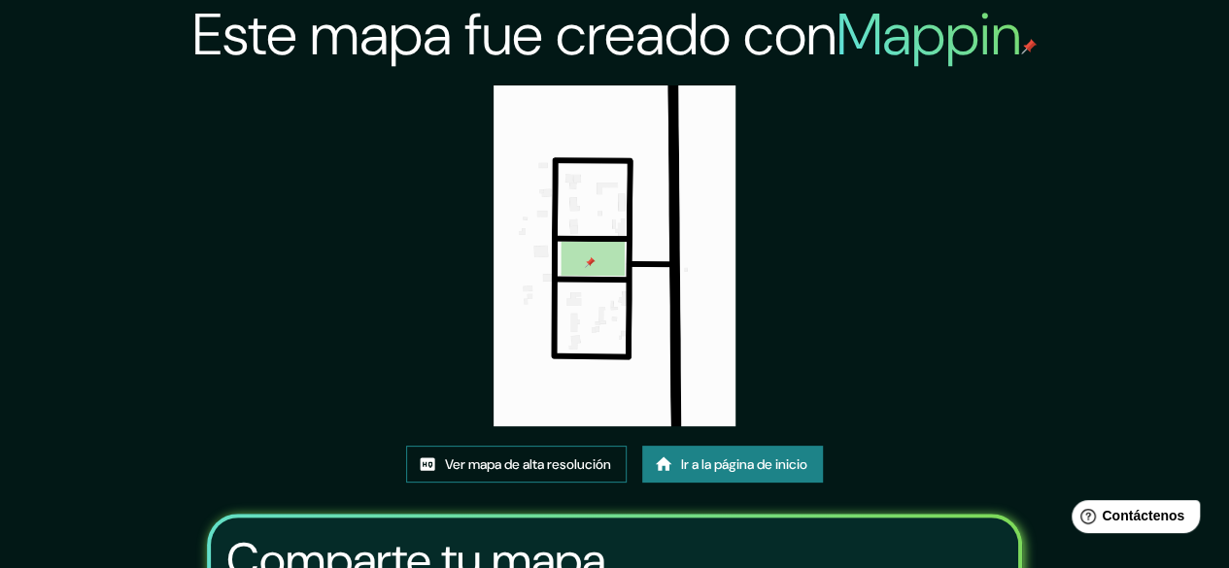
click at [550, 467] on font "Ver mapa de alta resolución" at bounding box center [528, 464] width 166 height 17
